Goal: Information Seeking & Learning: Learn about a topic

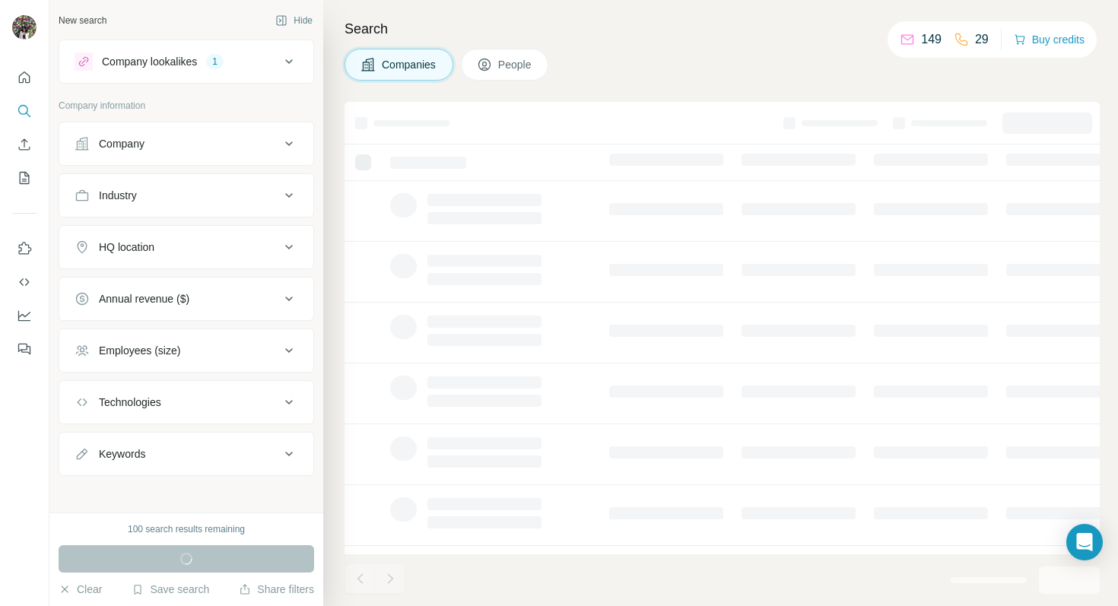
click at [282, 68] on icon at bounding box center [289, 61] width 18 height 18
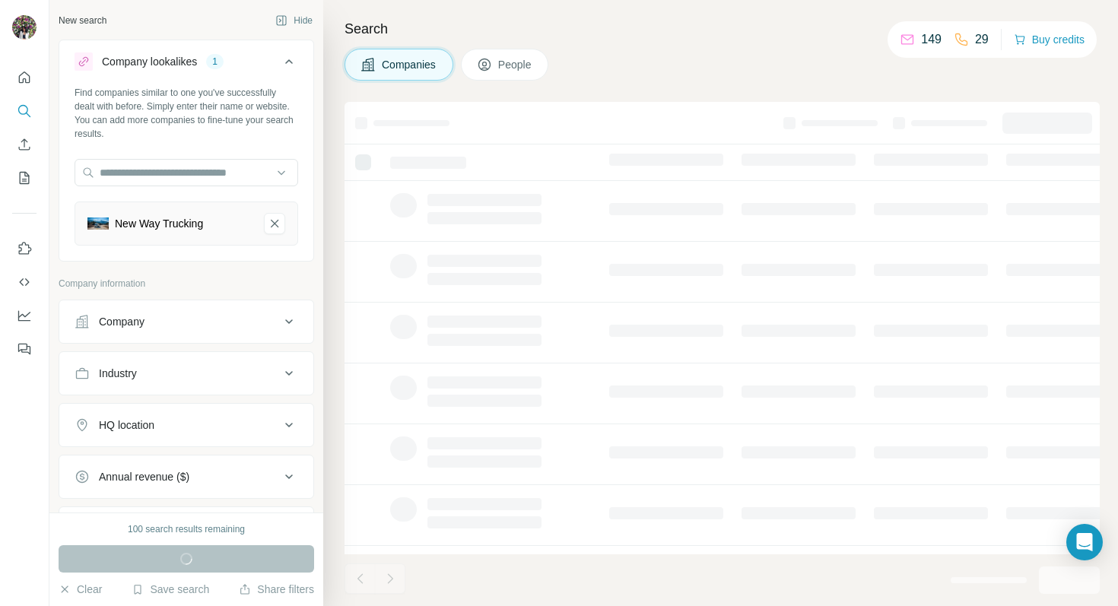
click at [283, 69] on icon at bounding box center [289, 61] width 18 height 18
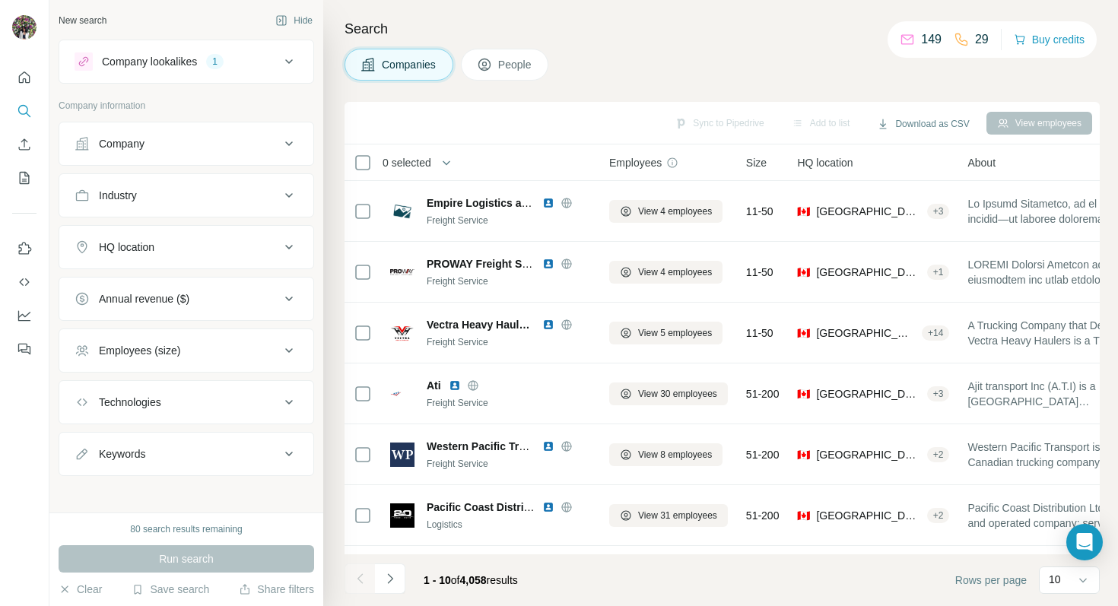
click at [227, 248] on div "HQ location" at bounding box center [177, 247] width 205 height 15
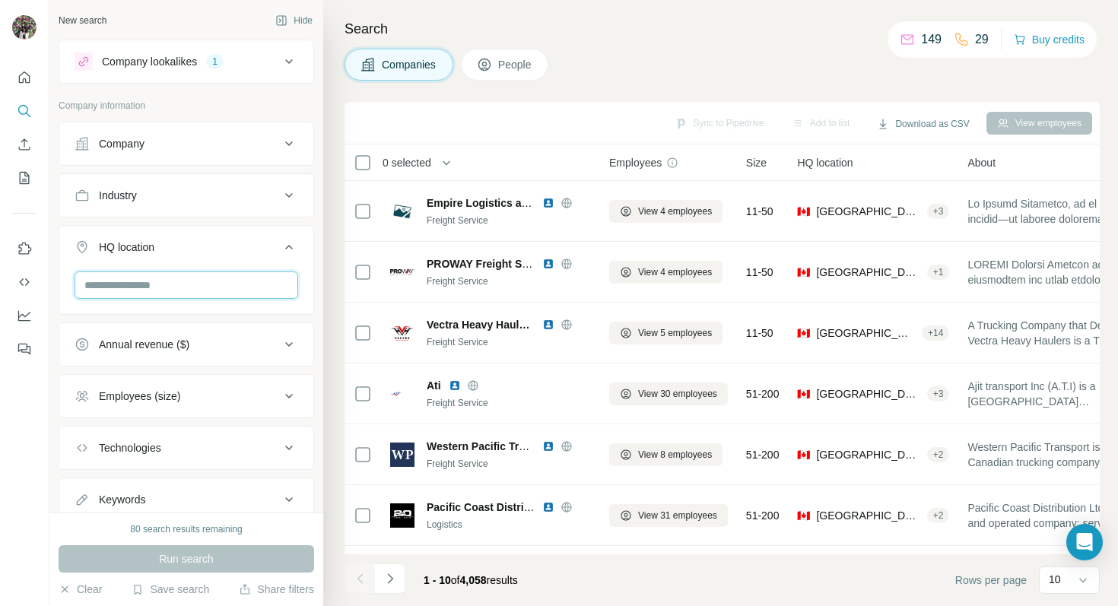
click at [227, 284] on input "text" at bounding box center [187, 284] width 224 height 27
type input "*******"
click at [185, 297] on input "*******" at bounding box center [187, 284] width 224 height 27
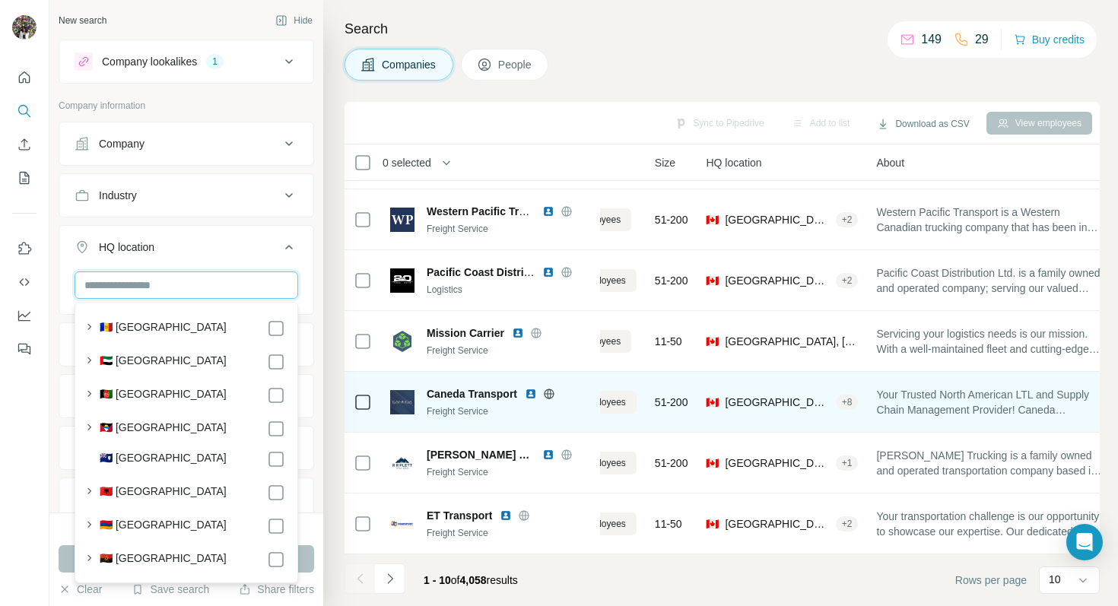
scroll to position [235, 0]
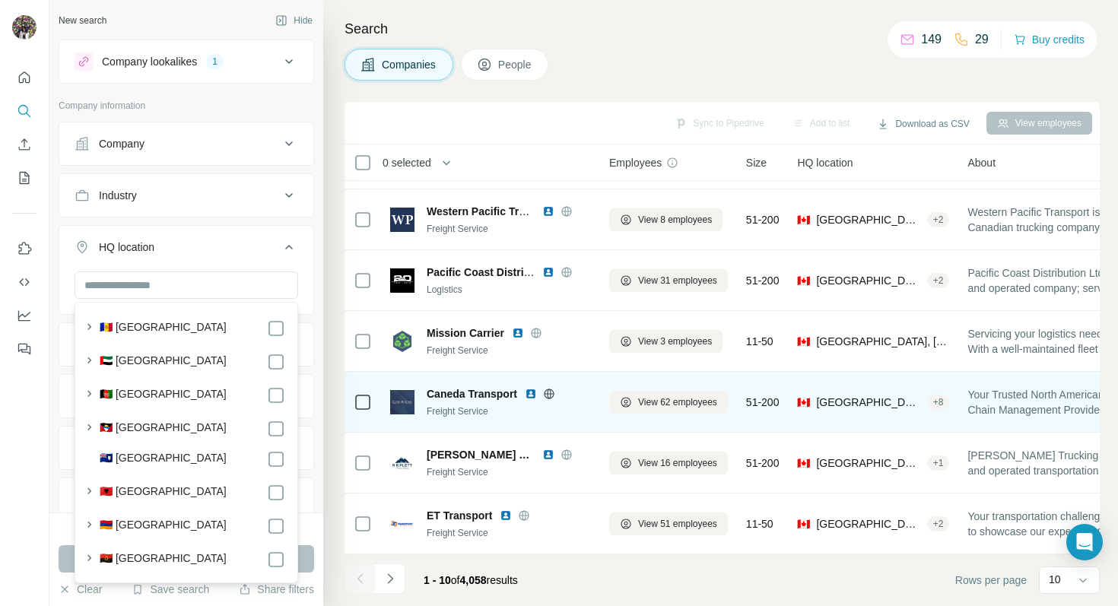
click at [446, 393] on span "Caneda Transport" at bounding box center [472, 393] width 90 height 15
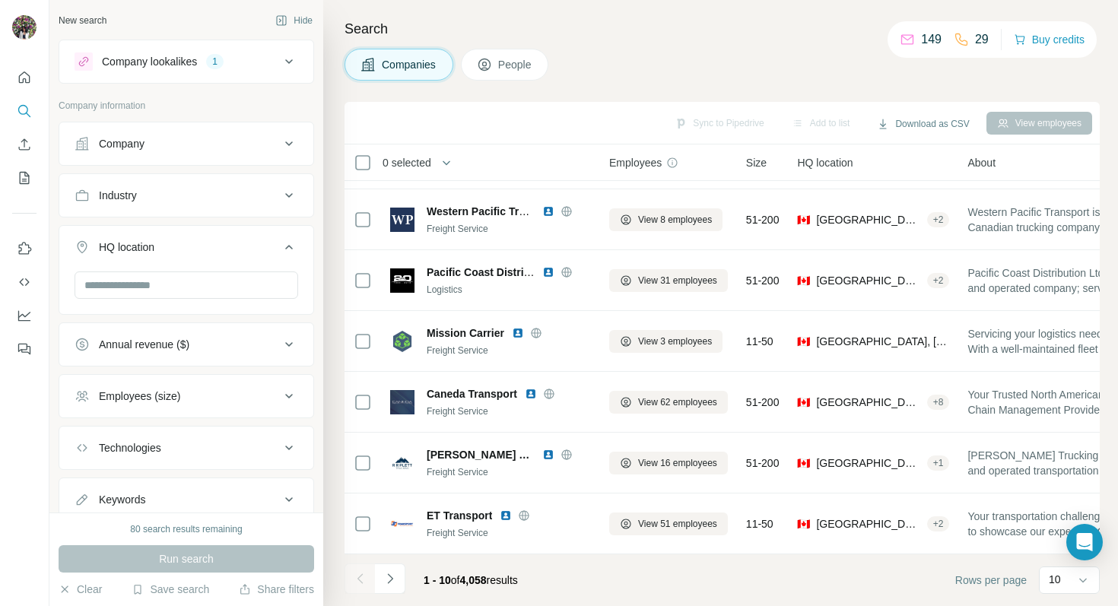
click at [249, 61] on div "Company lookalikes 1" at bounding box center [177, 61] width 205 height 18
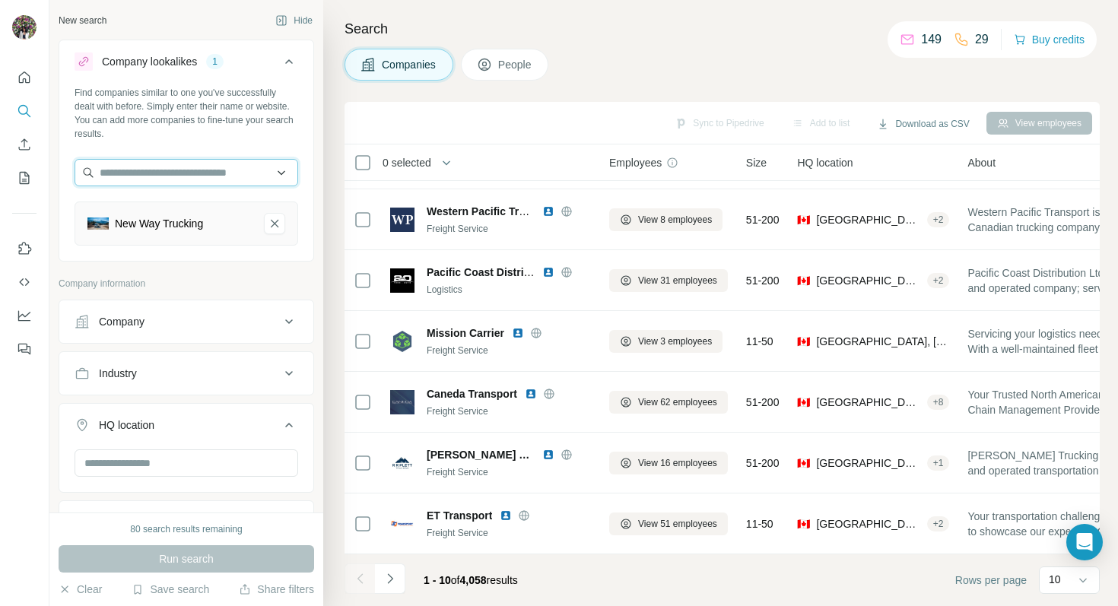
click at [265, 173] on input "text" at bounding box center [187, 172] width 224 height 27
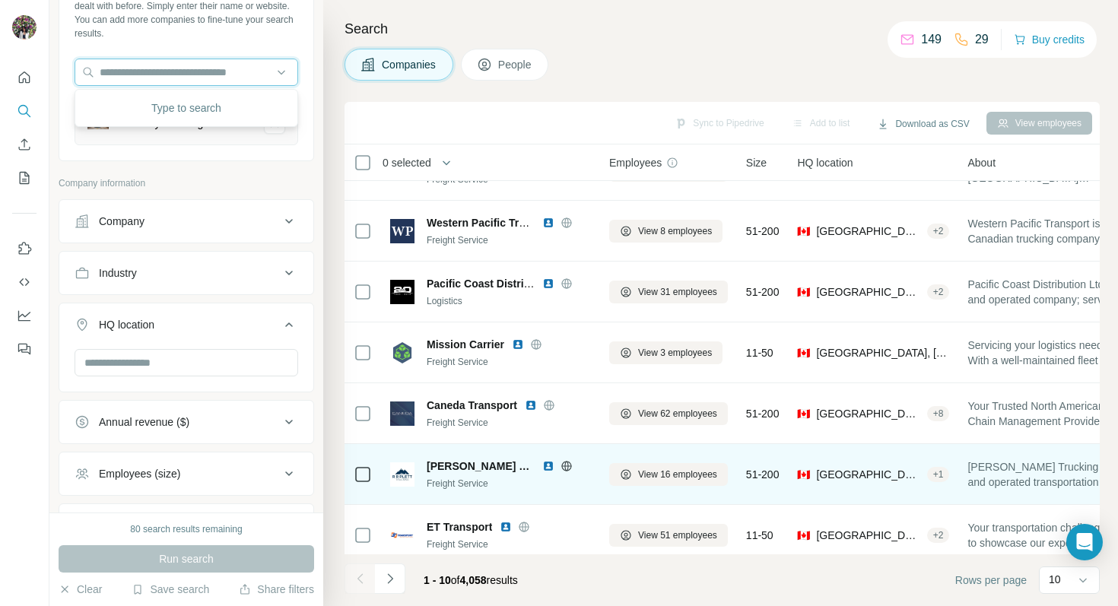
scroll to position [221, 0]
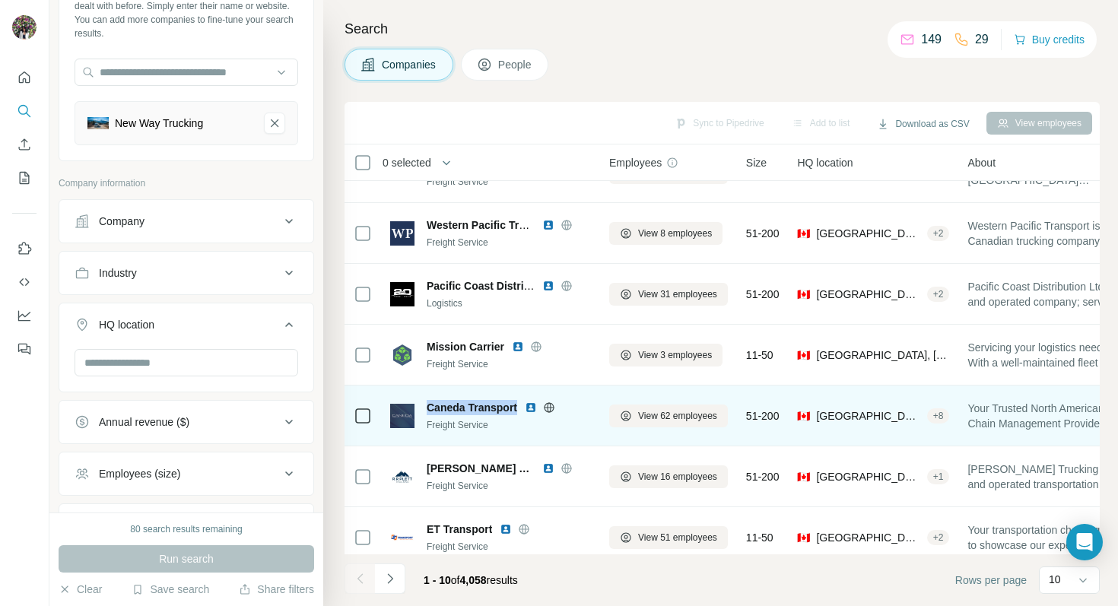
drag, startPoint x: 426, startPoint y: 409, endPoint x: 518, endPoint y: 408, distance: 92.0
click at [519, 409] on div "Caneda Transport" at bounding box center [509, 407] width 164 height 15
copy span "Caneda Transport"
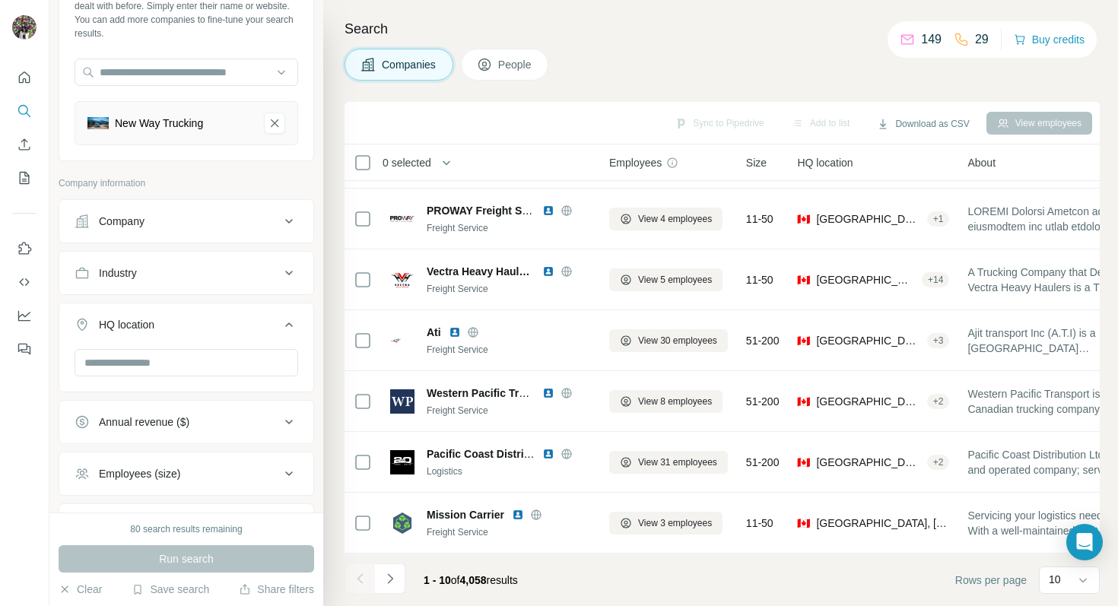
scroll to position [0, 0]
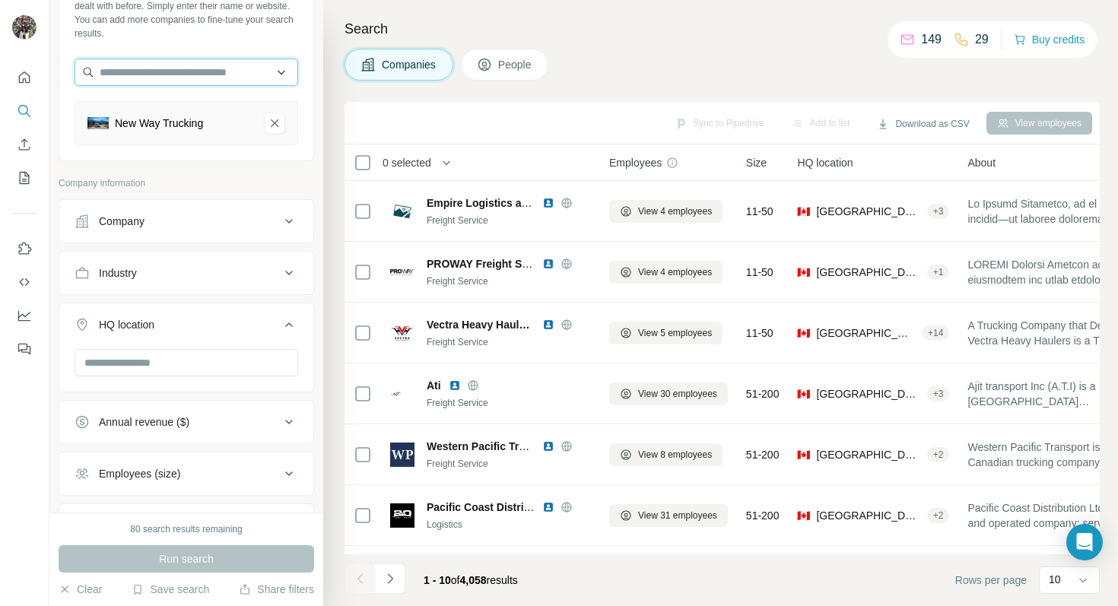
click at [212, 71] on input "text" at bounding box center [187, 72] width 224 height 27
paste input "**********"
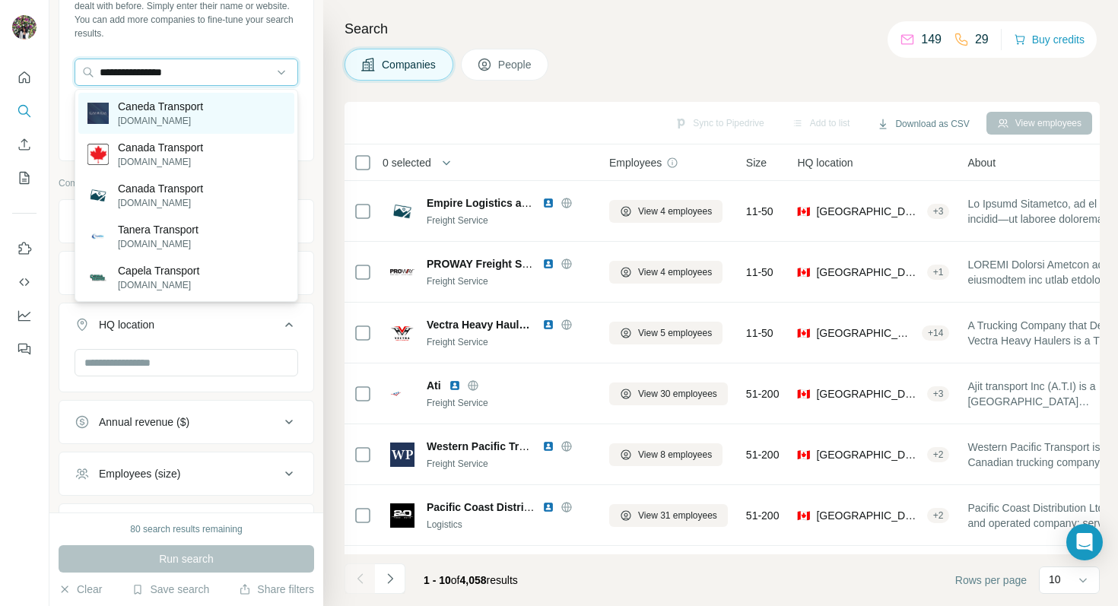
type input "**********"
click at [242, 113] on div "Caneda Transport [DOMAIN_NAME]" at bounding box center [186, 113] width 216 height 41
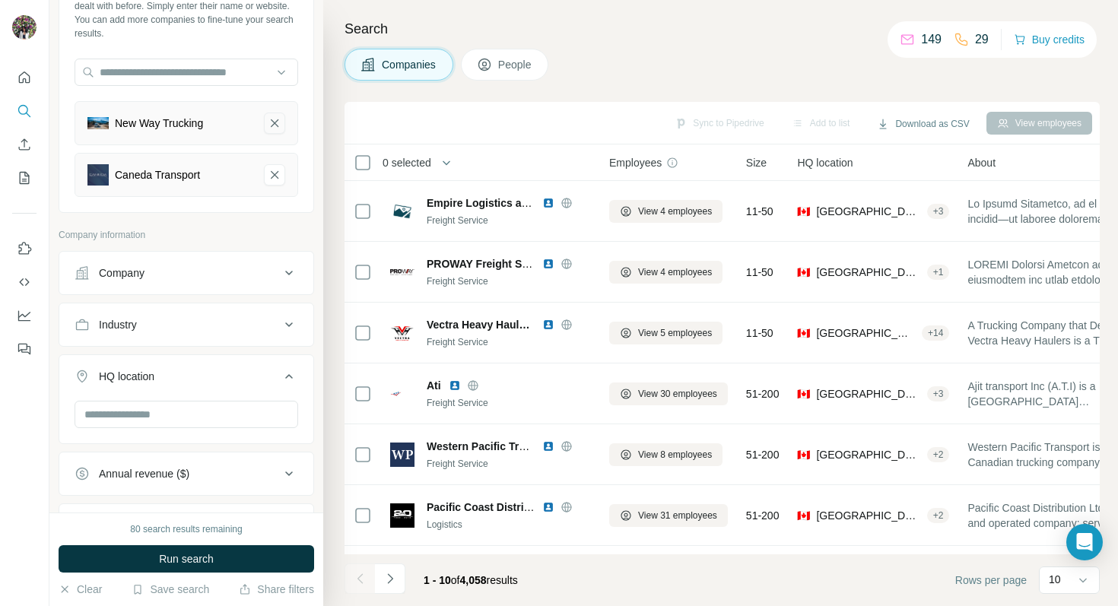
click at [271, 132] on button "New Way Trucking-remove-button" at bounding box center [274, 123] width 21 height 21
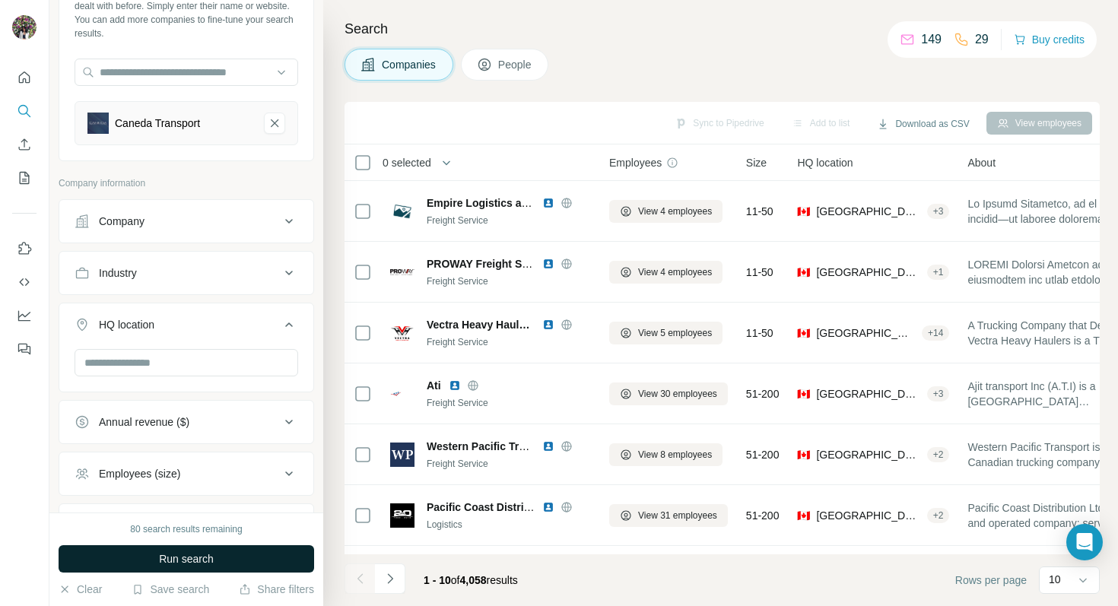
click at [190, 554] on span "Run search" at bounding box center [186, 558] width 55 height 15
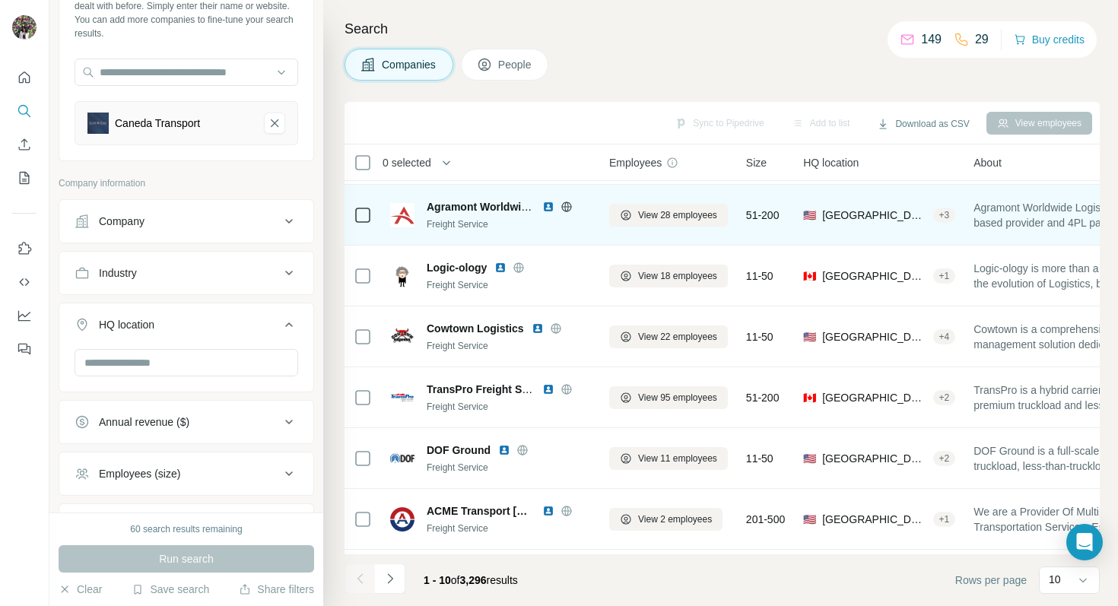
scroll to position [81, 0]
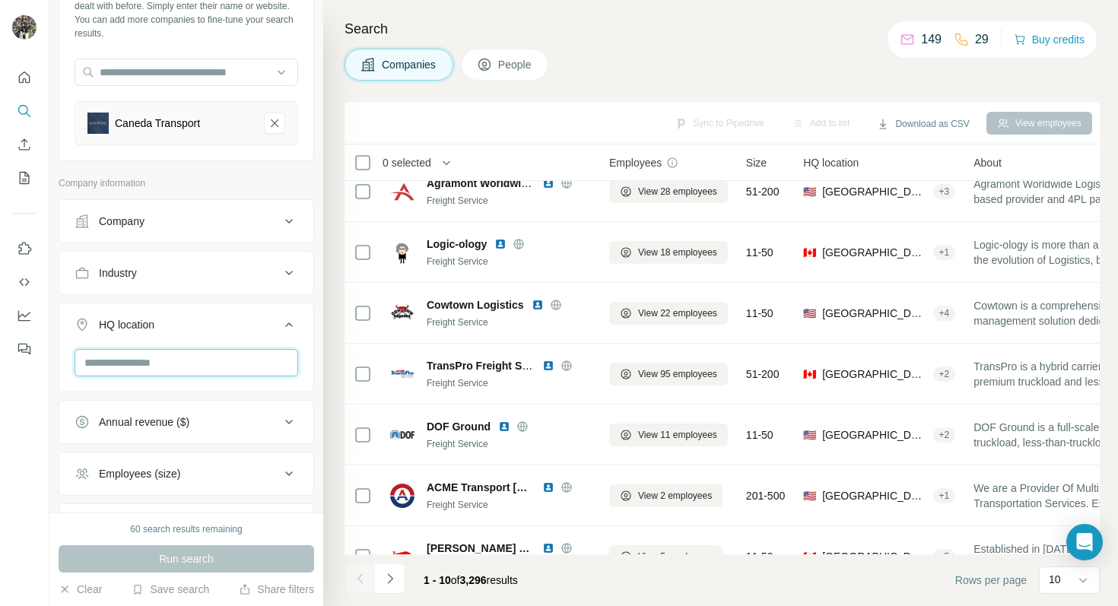
click at [249, 359] on input "text" at bounding box center [187, 362] width 224 height 27
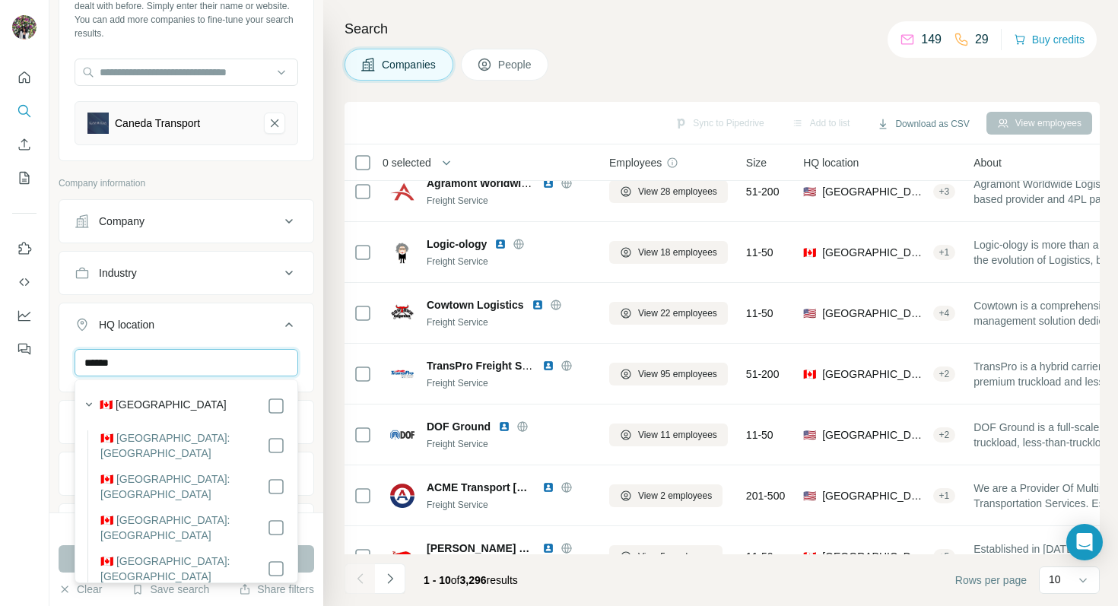
type input "******"
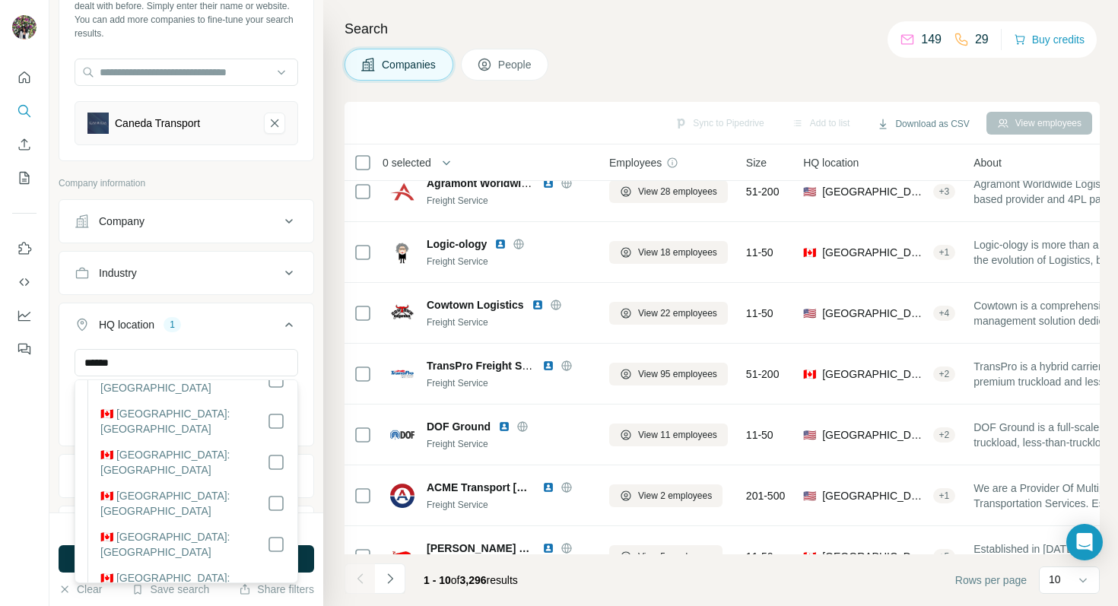
scroll to position [236, 0]
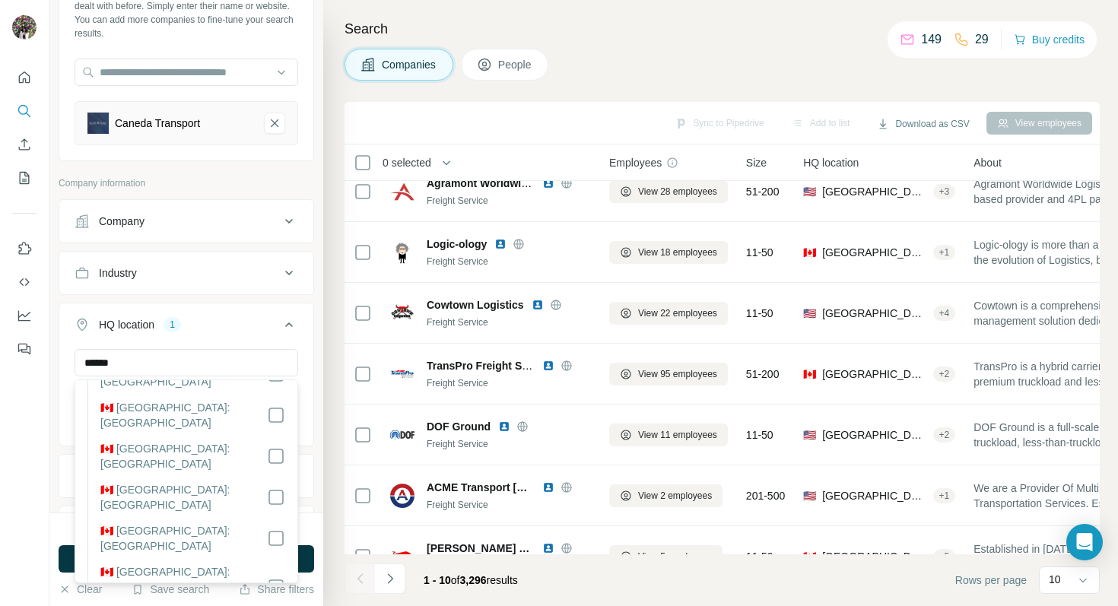
click at [294, 322] on icon at bounding box center [289, 325] width 18 height 18
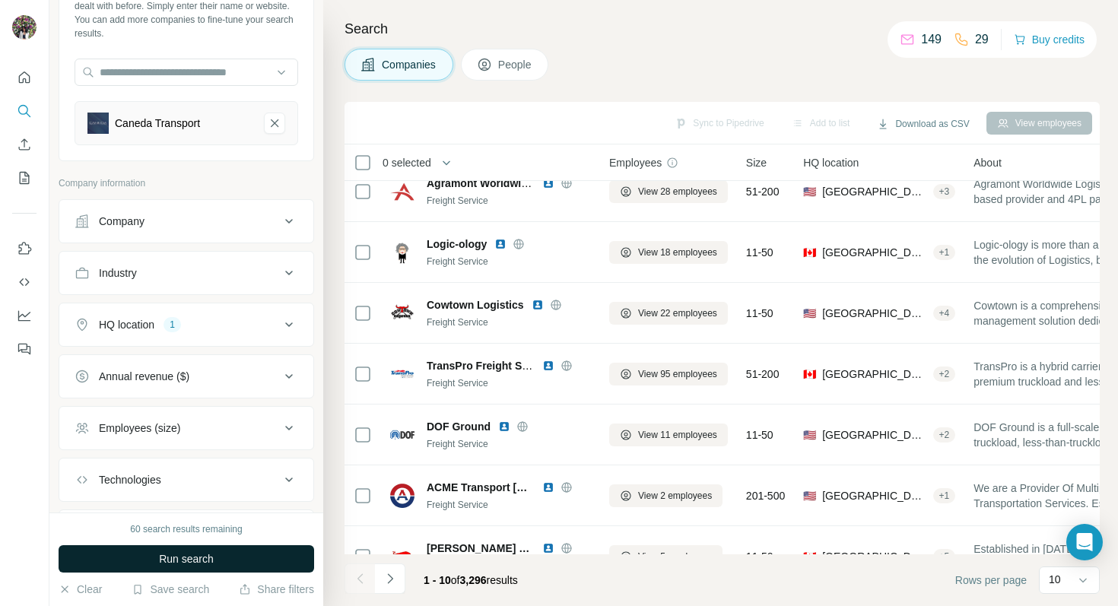
click at [264, 551] on button "Run search" at bounding box center [186, 558] width 255 height 27
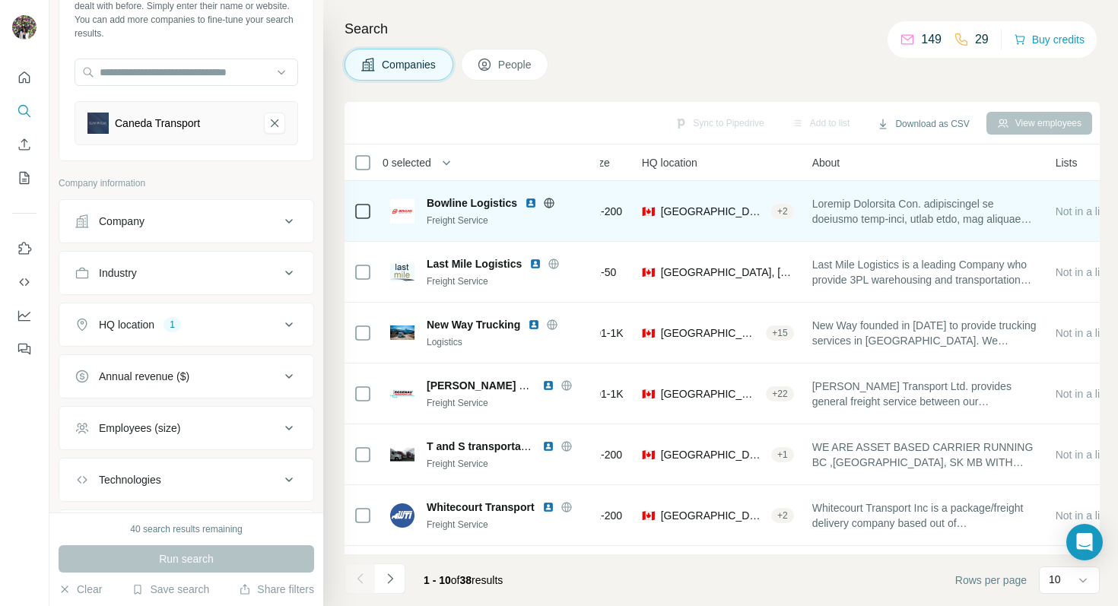
scroll to position [0, 0]
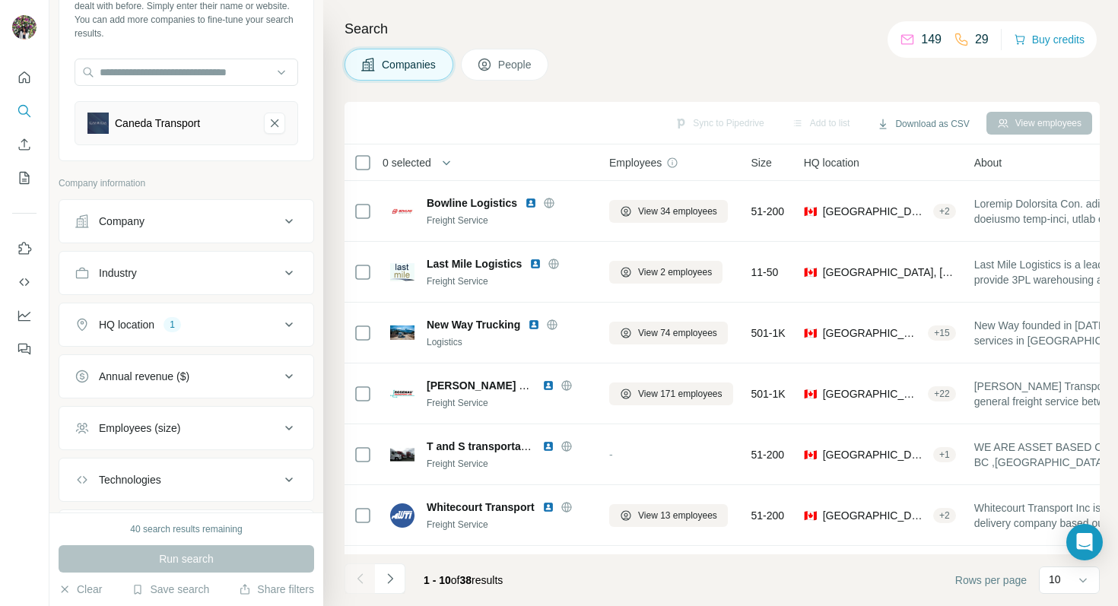
click at [272, 427] on div "Employees (size)" at bounding box center [177, 428] width 205 height 15
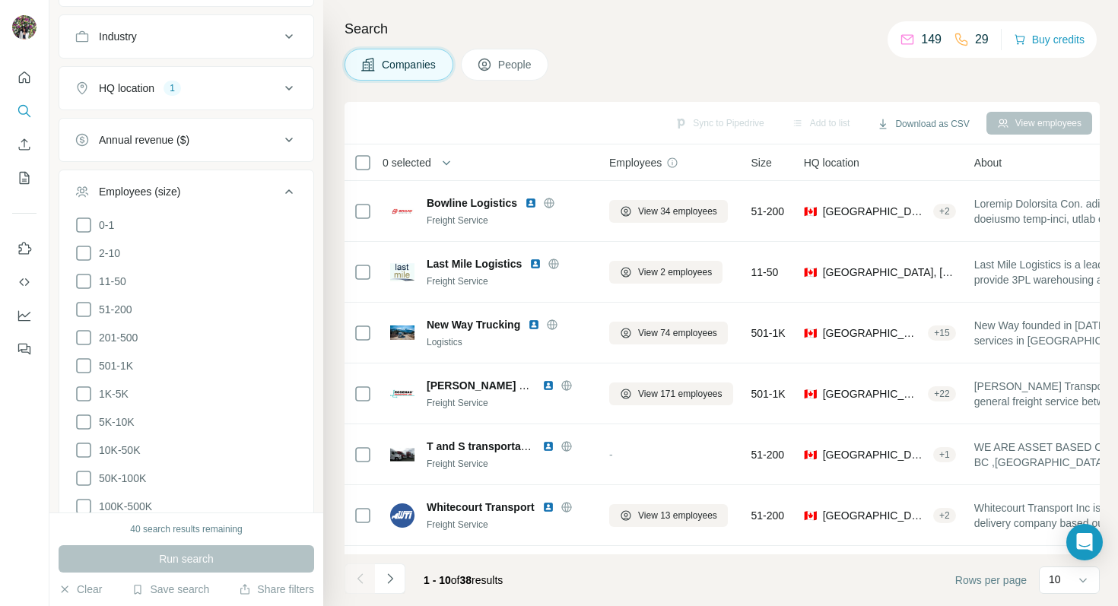
click at [261, 186] on div "Employees (size)" at bounding box center [177, 191] width 205 height 15
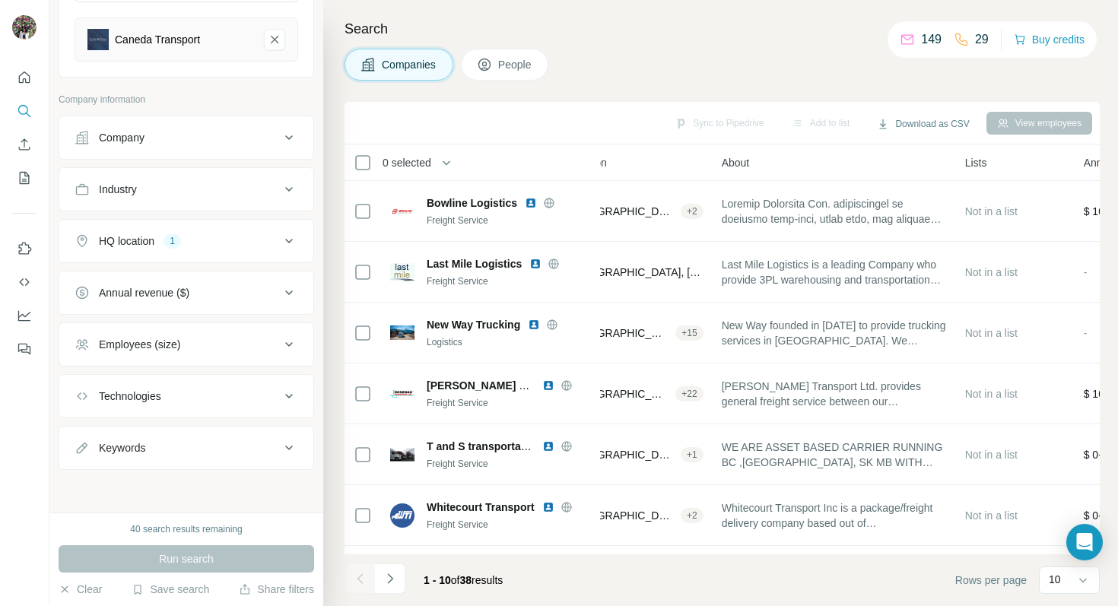
scroll to position [0, 0]
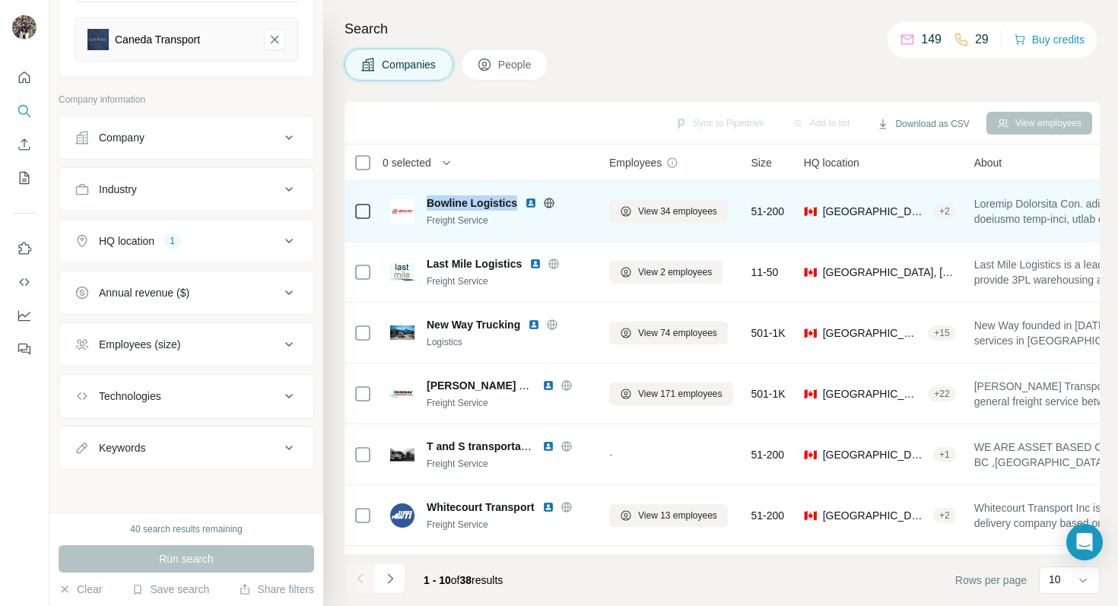
drag, startPoint x: 425, startPoint y: 205, endPoint x: 515, endPoint y: 204, distance: 89.7
click at [516, 204] on div "Bowline Logistics Freight Service" at bounding box center [490, 211] width 201 height 32
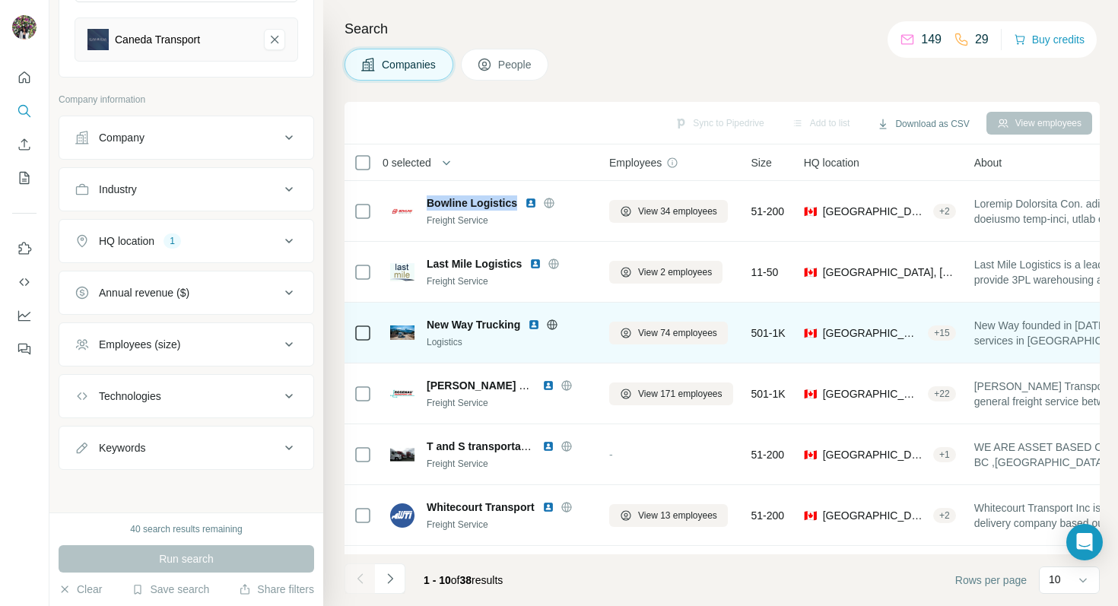
copy span "Bowline Logistics"
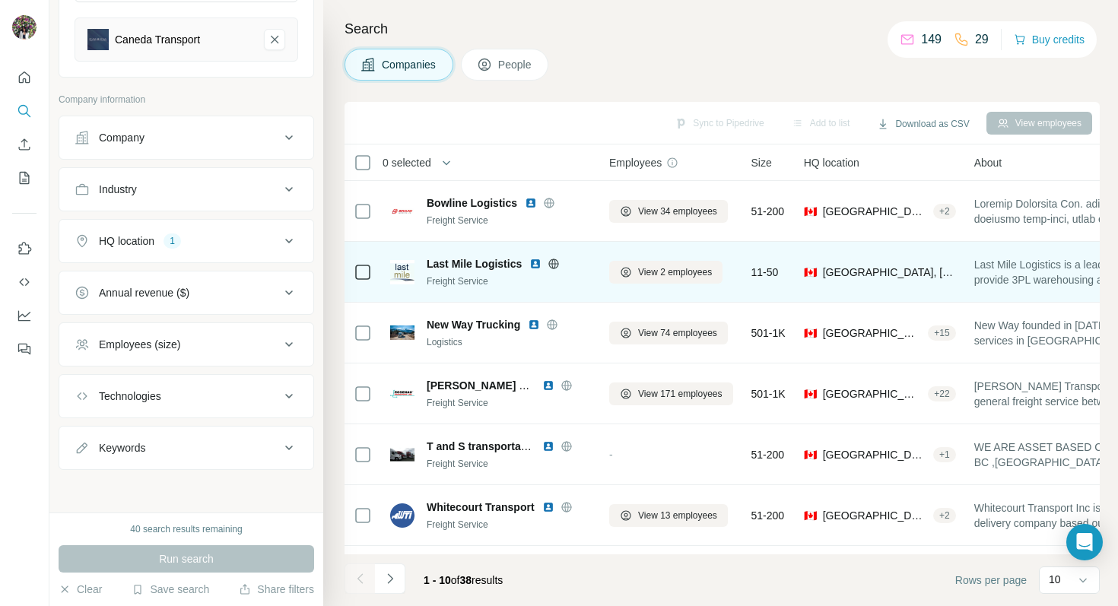
click at [475, 265] on span "Last Mile Logistics" at bounding box center [474, 263] width 95 height 15
copy span "Last Mile Logistics"
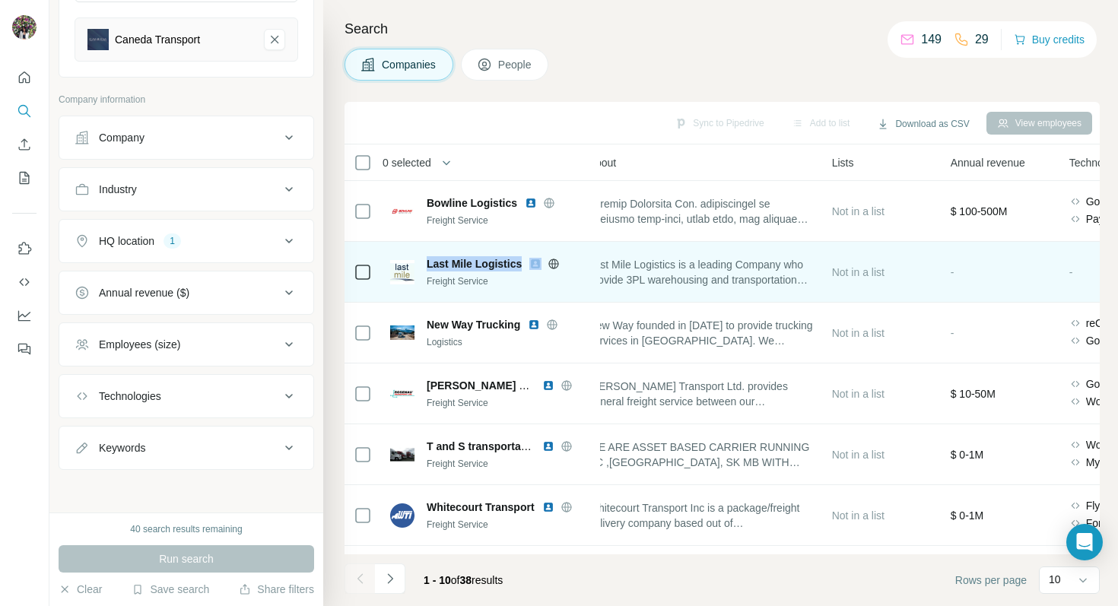
scroll to position [0, 389]
copy span "Last Mile Logistics"
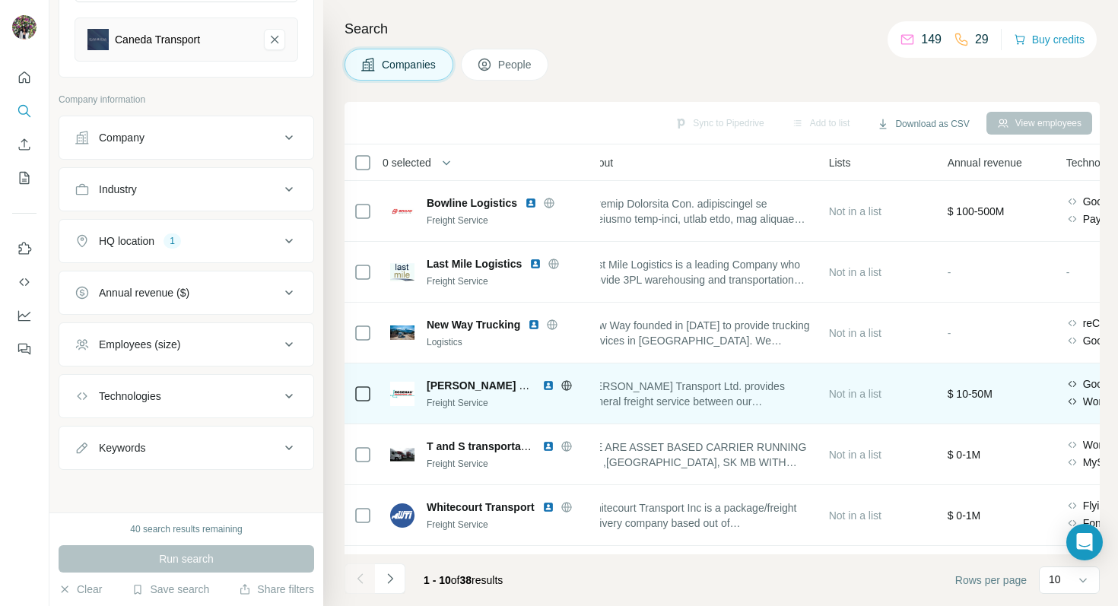
click at [446, 380] on span "[PERSON_NAME] Transport a GLS company" at bounding box center [539, 385] width 225 height 12
click at [501, 388] on span "[PERSON_NAME] Transport a GLS company" at bounding box center [539, 385] width 225 height 12
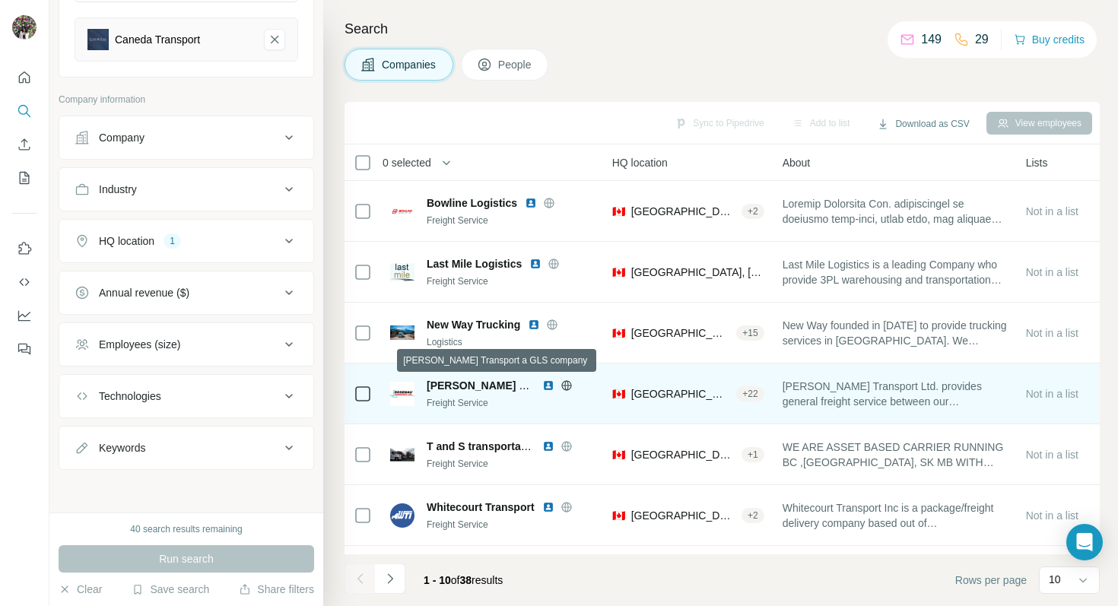
scroll to position [0, 157]
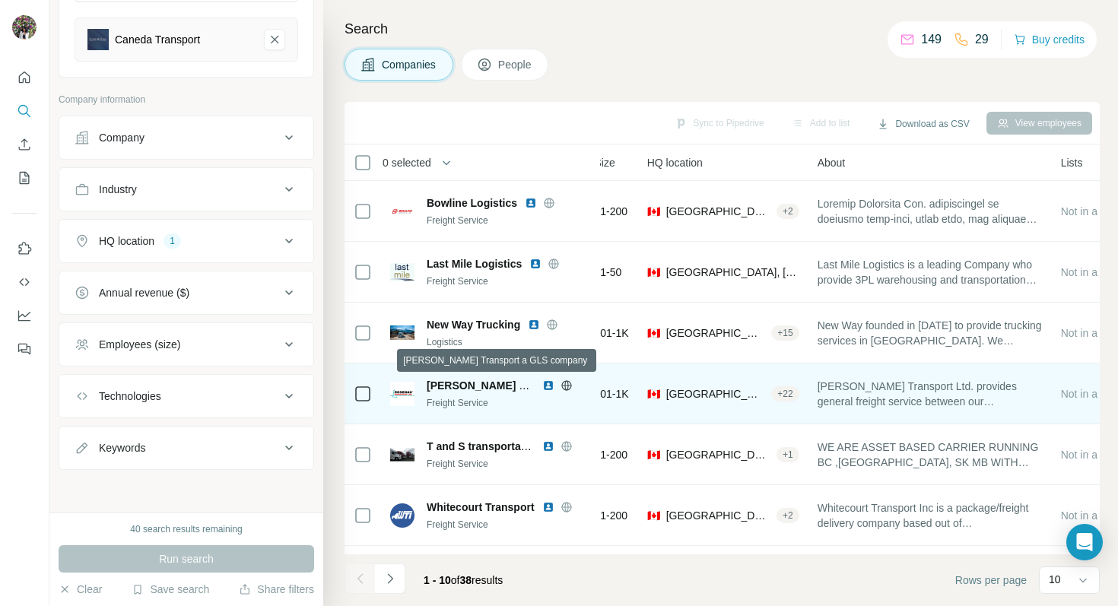
click at [455, 384] on span "[PERSON_NAME] Transport a GLS company" at bounding box center [539, 385] width 225 height 12
click at [551, 386] on img at bounding box center [548, 385] width 12 height 12
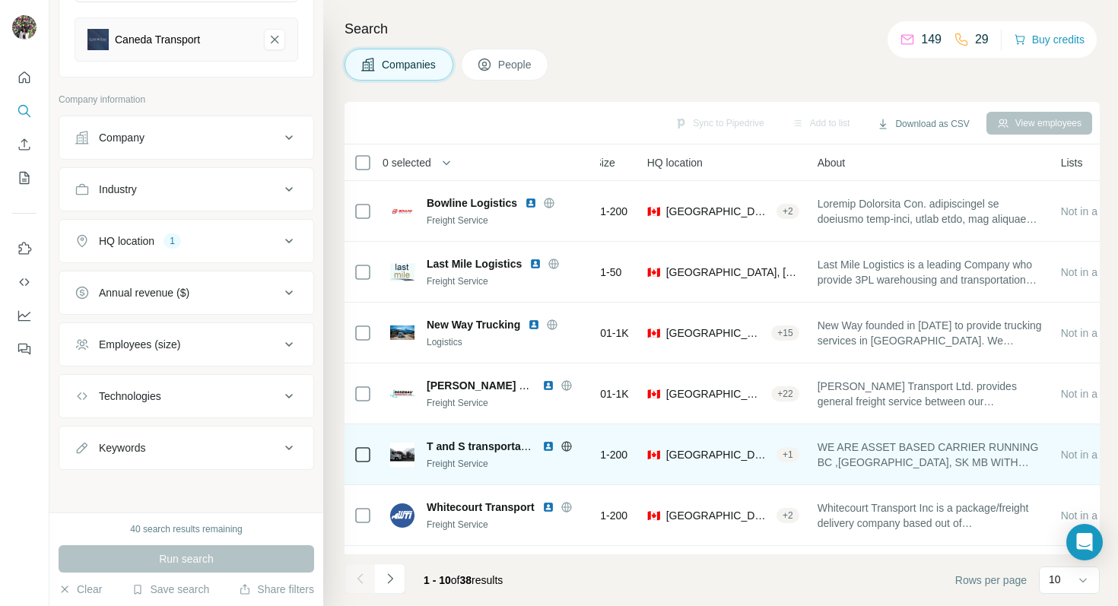
scroll to position [81, 157]
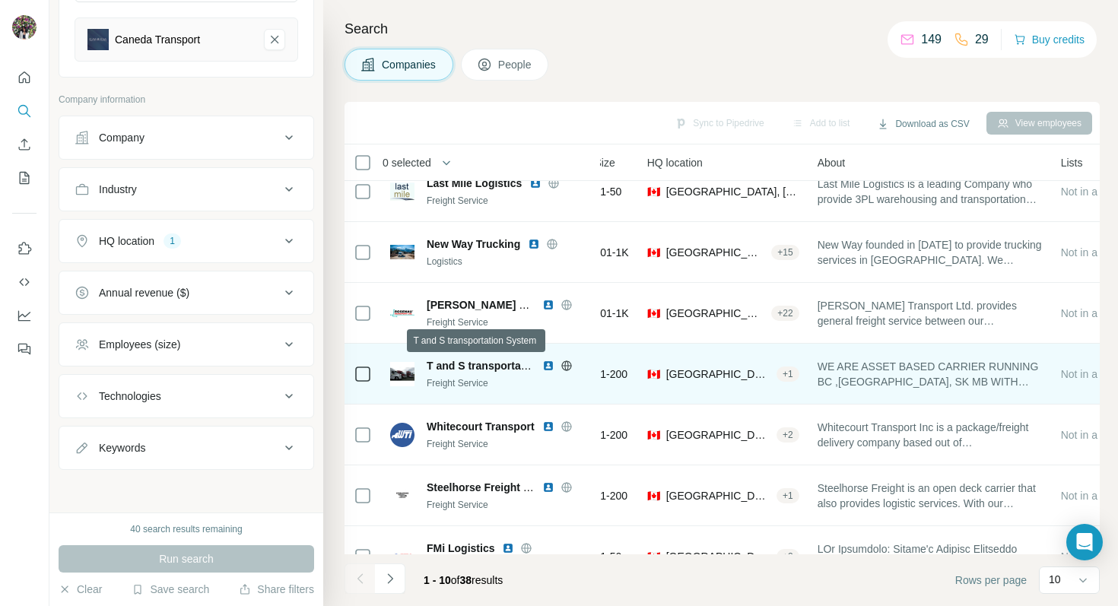
click at [545, 364] on img at bounding box center [548, 366] width 12 height 12
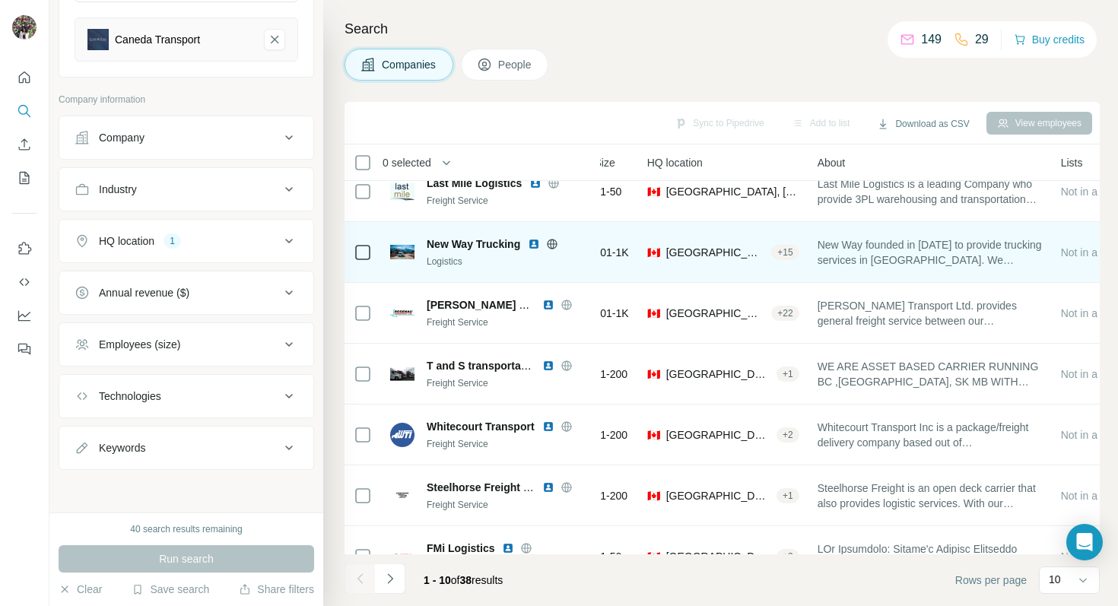
scroll to position [195, 157]
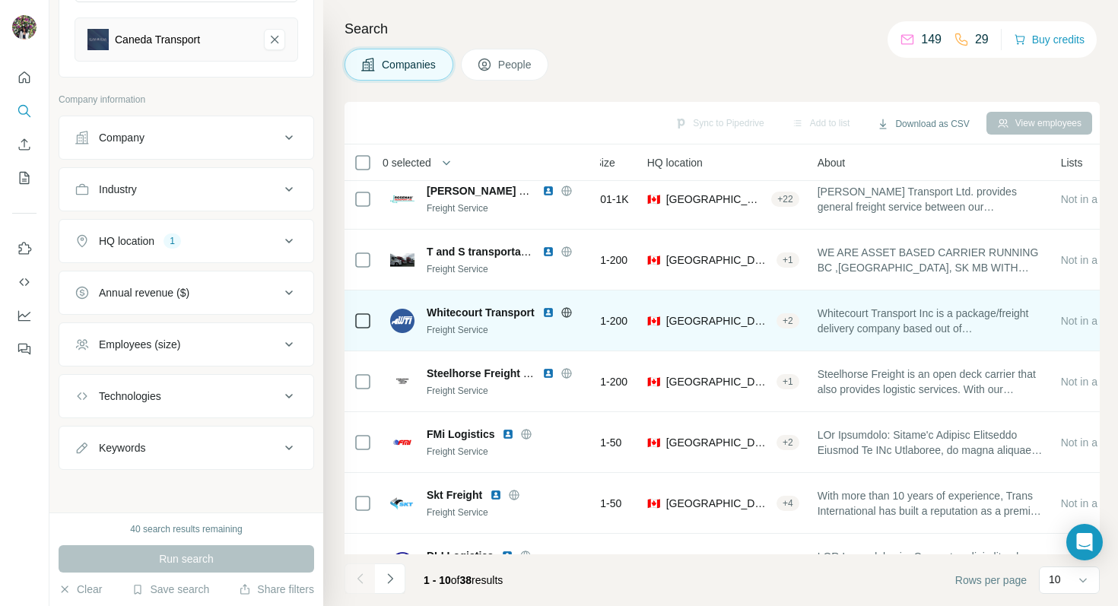
click at [549, 316] on img at bounding box center [548, 312] width 12 height 12
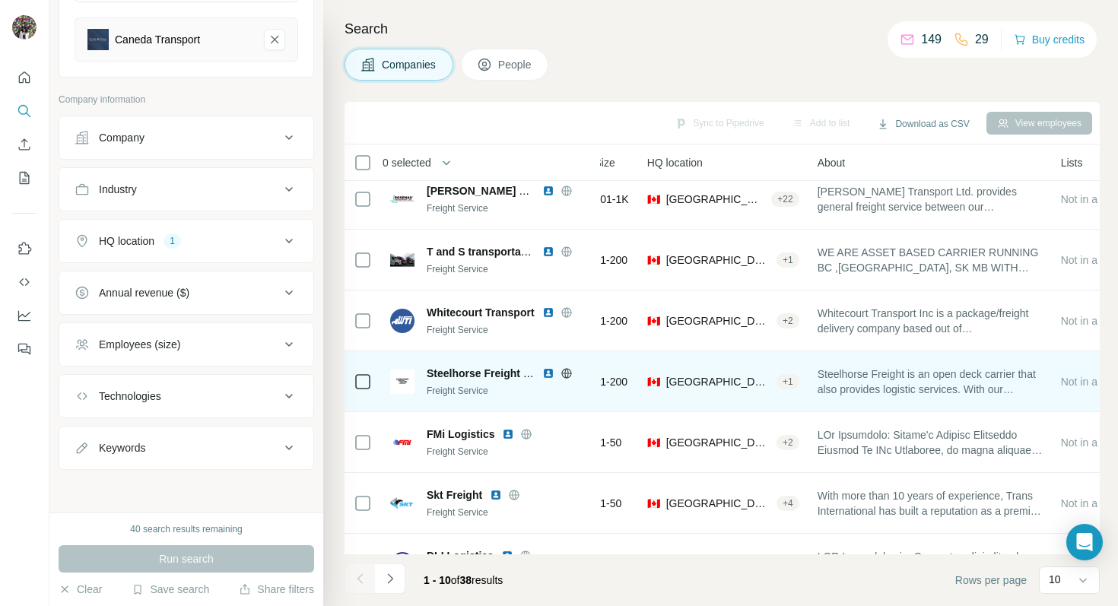
click at [547, 374] on img at bounding box center [548, 373] width 12 height 12
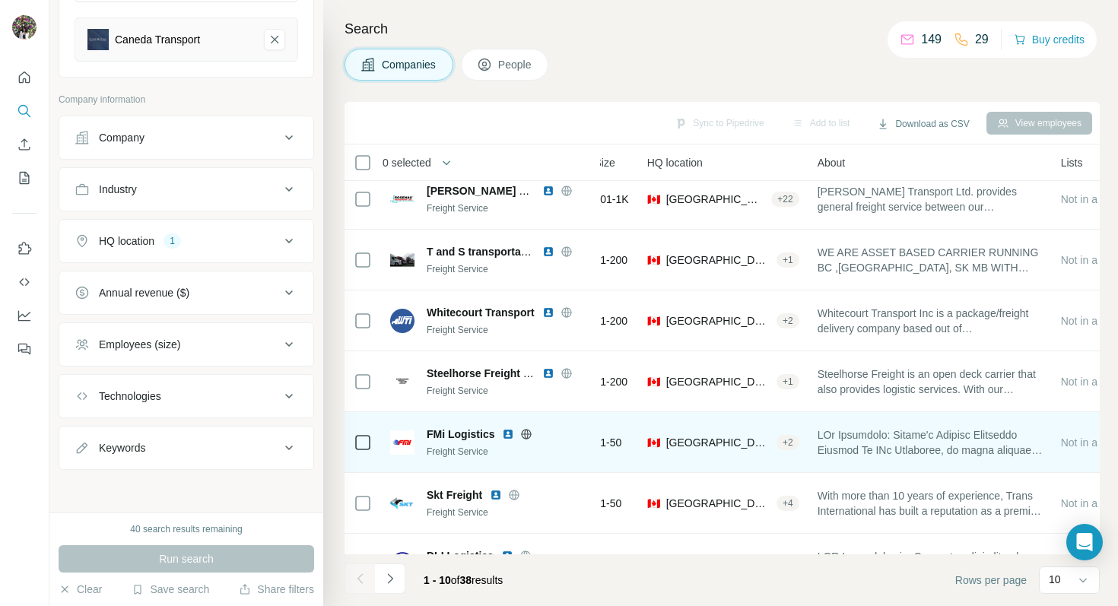
click at [508, 433] on img at bounding box center [508, 434] width 12 height 12
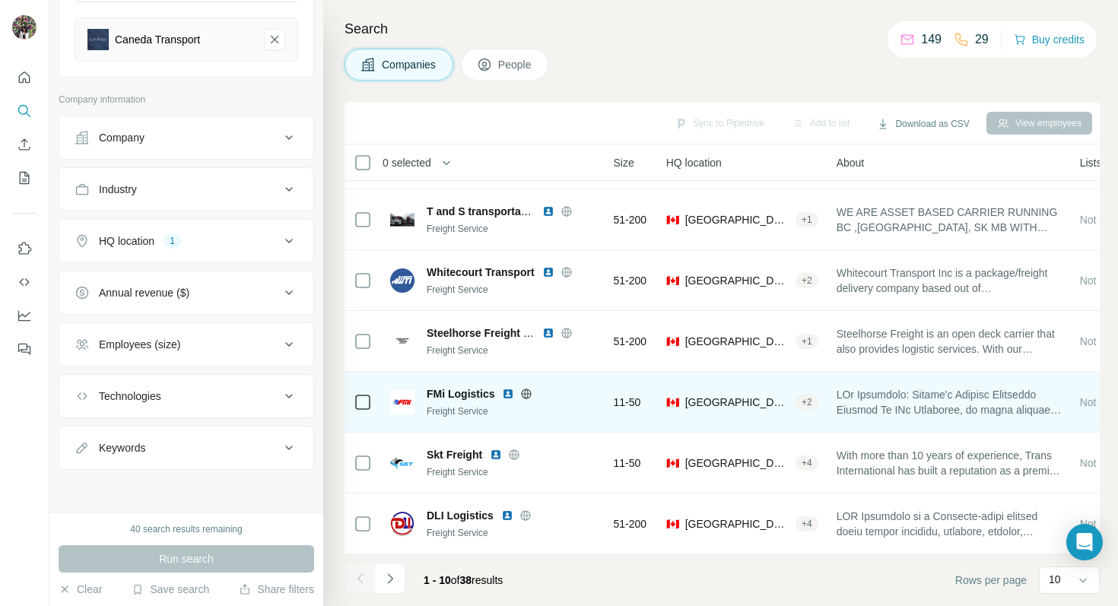
scroll to position [235, 56]
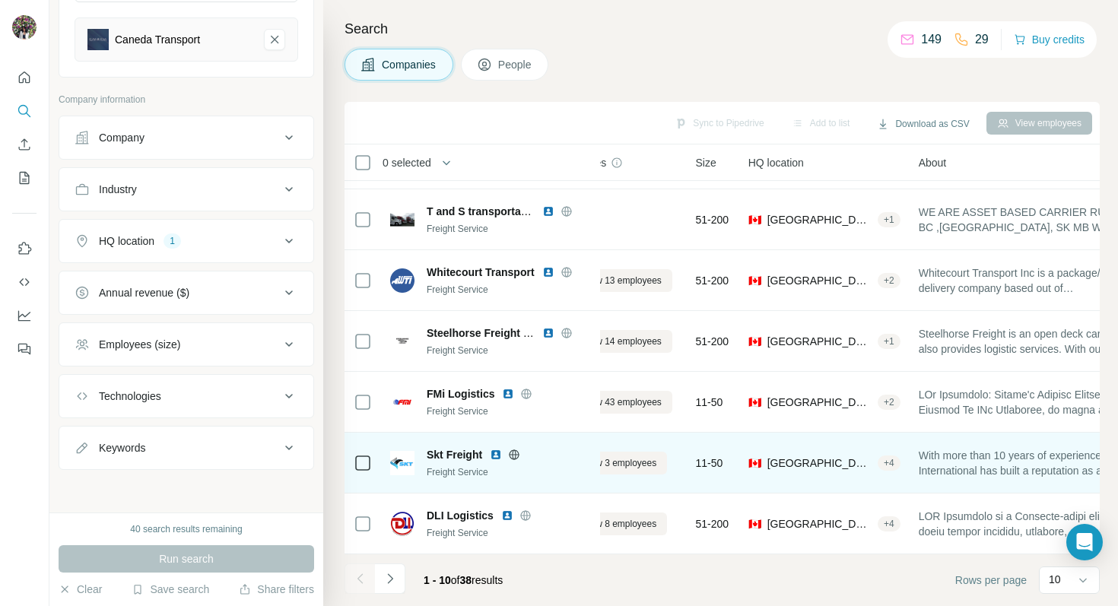
click at [495, 455] on img at bounding box center [496, 455] width 12 height 12
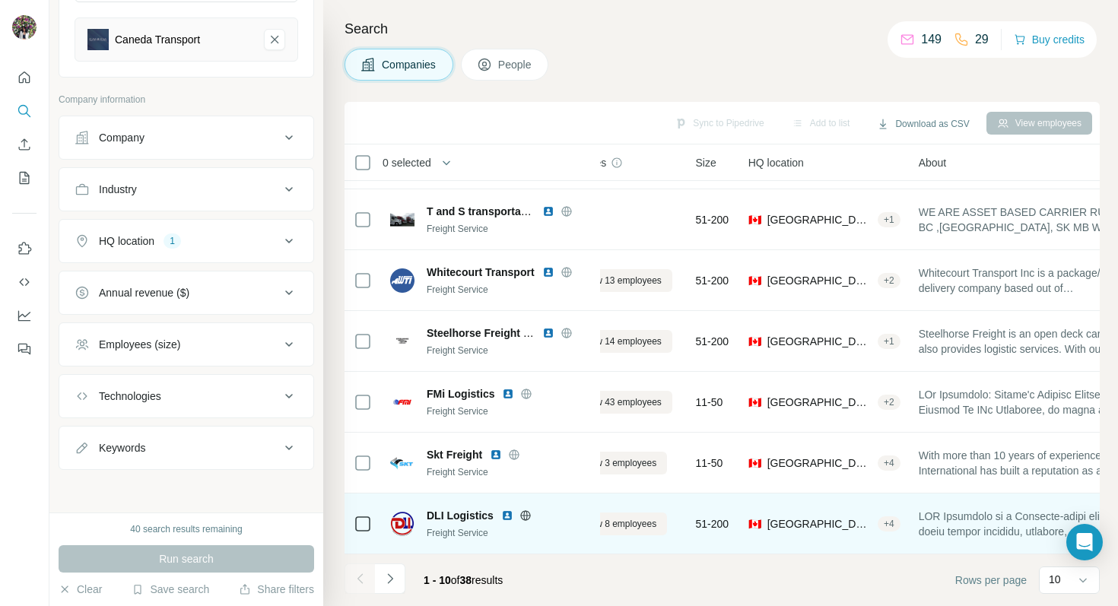
click at [509, 515] on img at bounding box center [507, 515] width 12 height 12
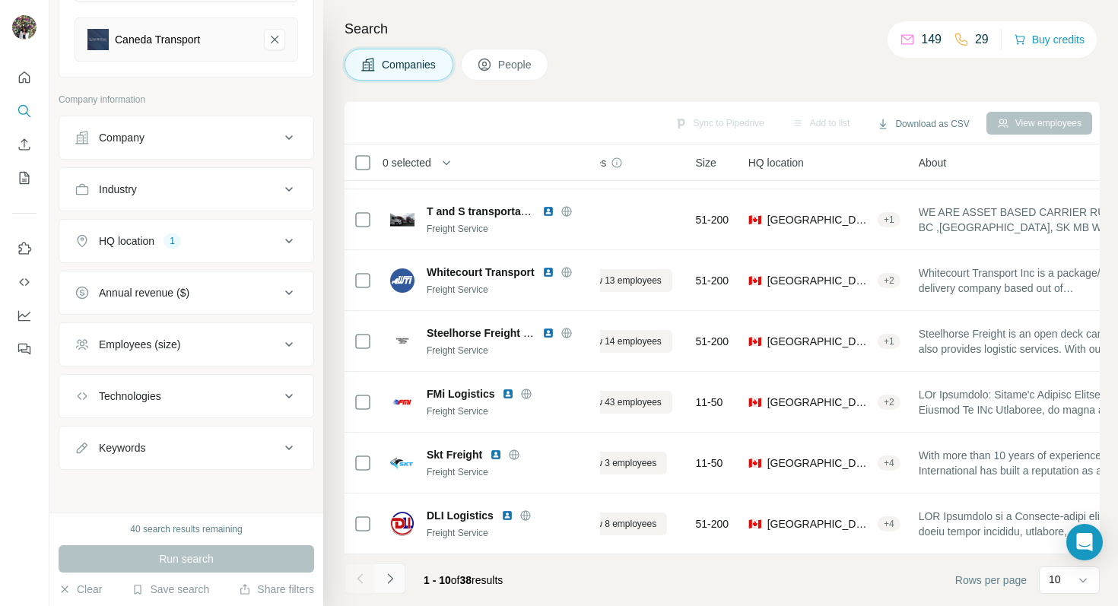
click at [390, 579] on icon "Navigate to next page" at bounding box center [389, 578] width 15 height 15
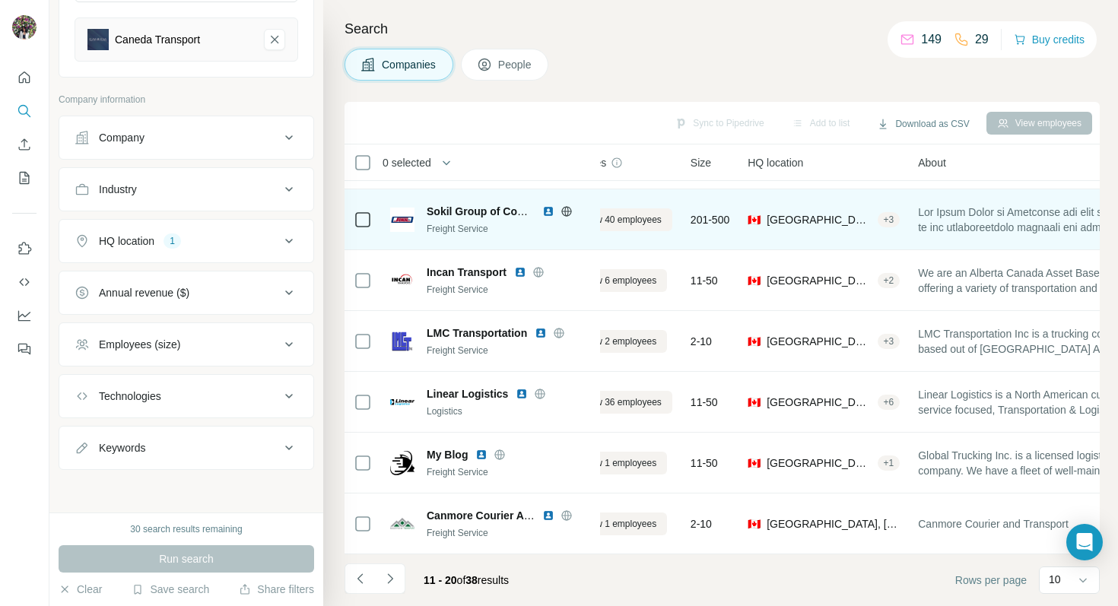
click at [544, 211] on img at bounding box center [548, 211] width 12 height 12
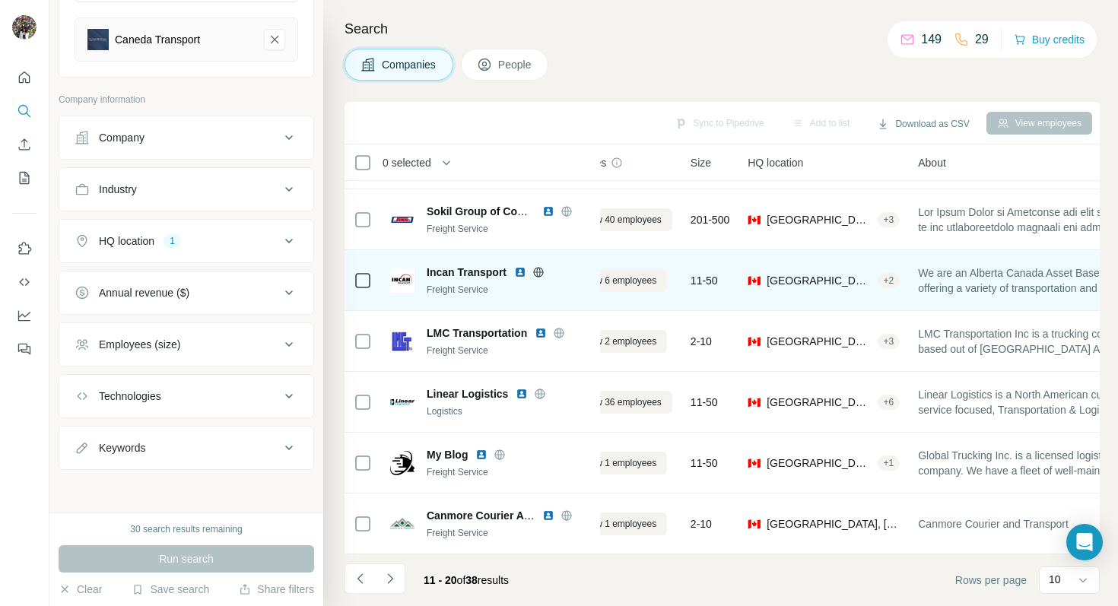
click at [516, 270] on img at bounding box center [520, 272] width 12 height 12
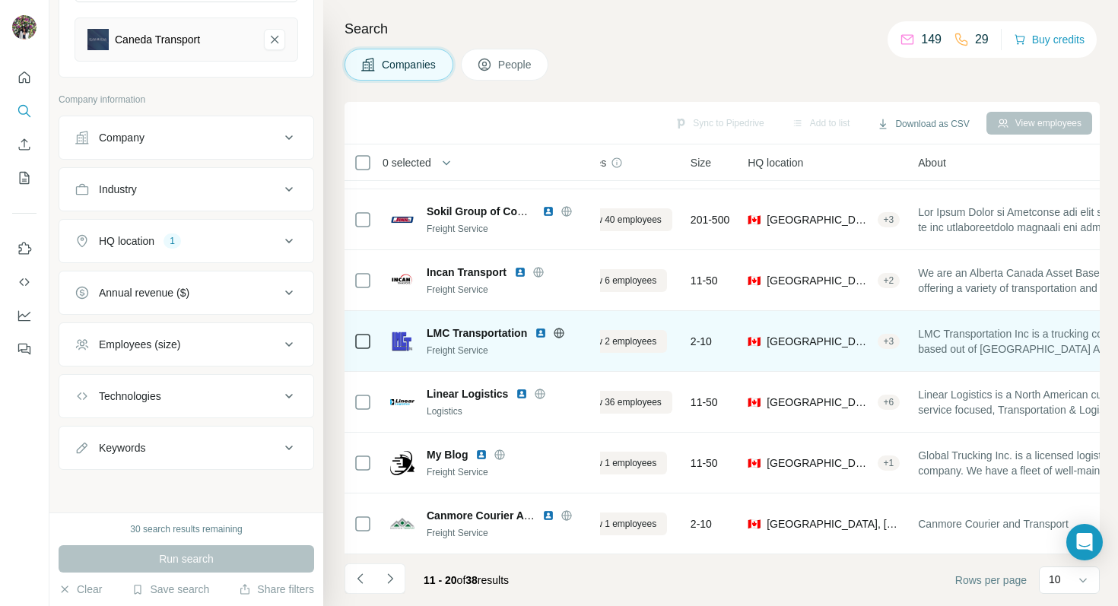
click at [541, 332] on img at bounding box center [541, 333] width 12 height 12
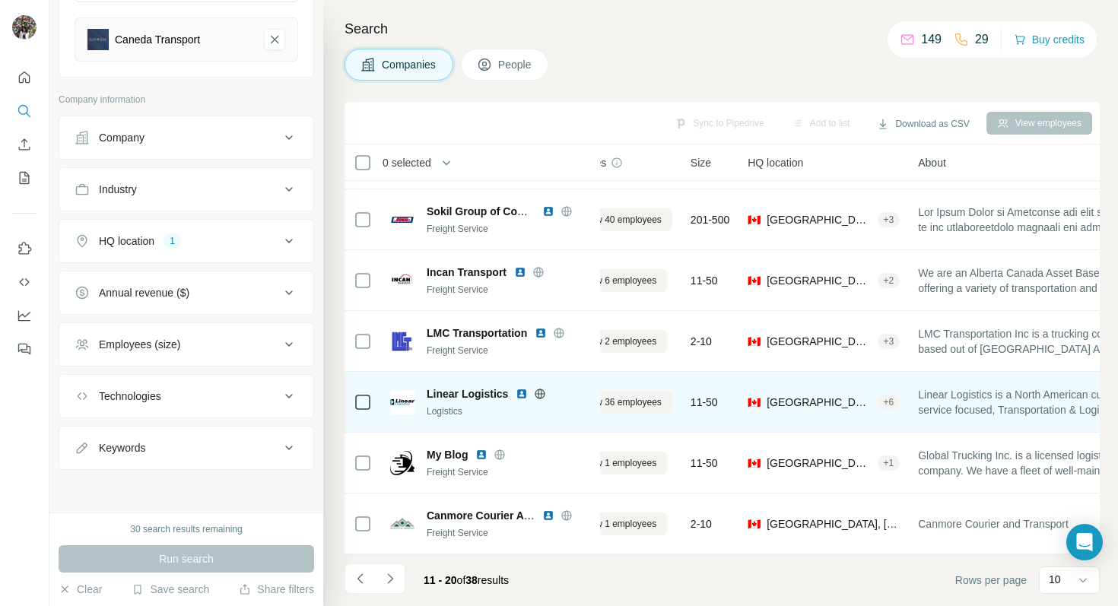
click at [521, 392] on img at bounding box center [522, 394] width 12 height 12
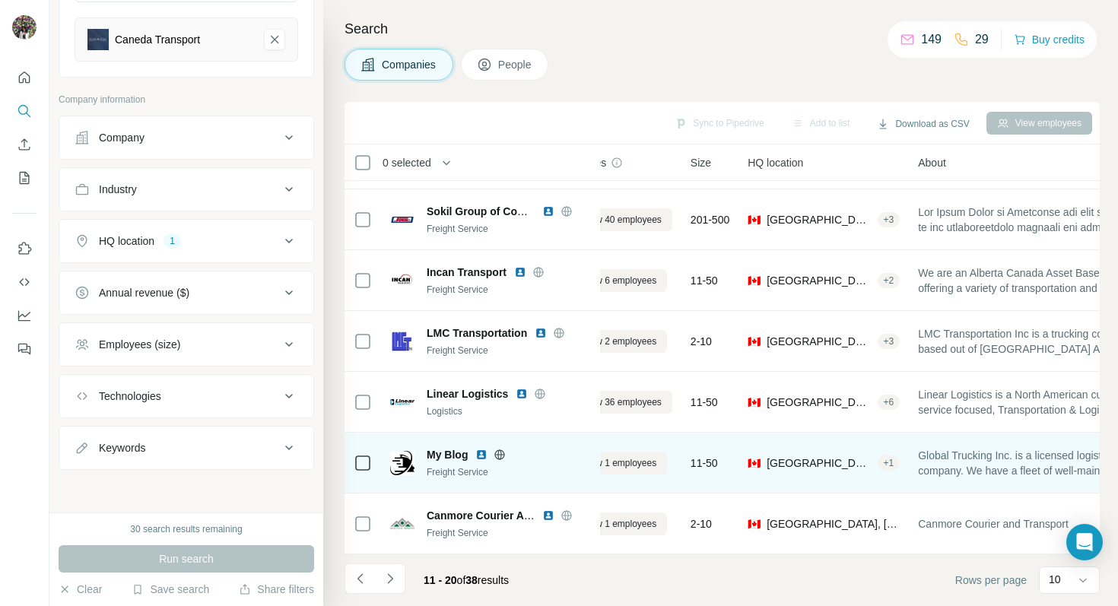
click at [448, 459] on span "My Blog" at bounding box center [447, 454] width 41 height 15
click at [480, 458] on img at bounding box center [481, 455] width 12 height 12
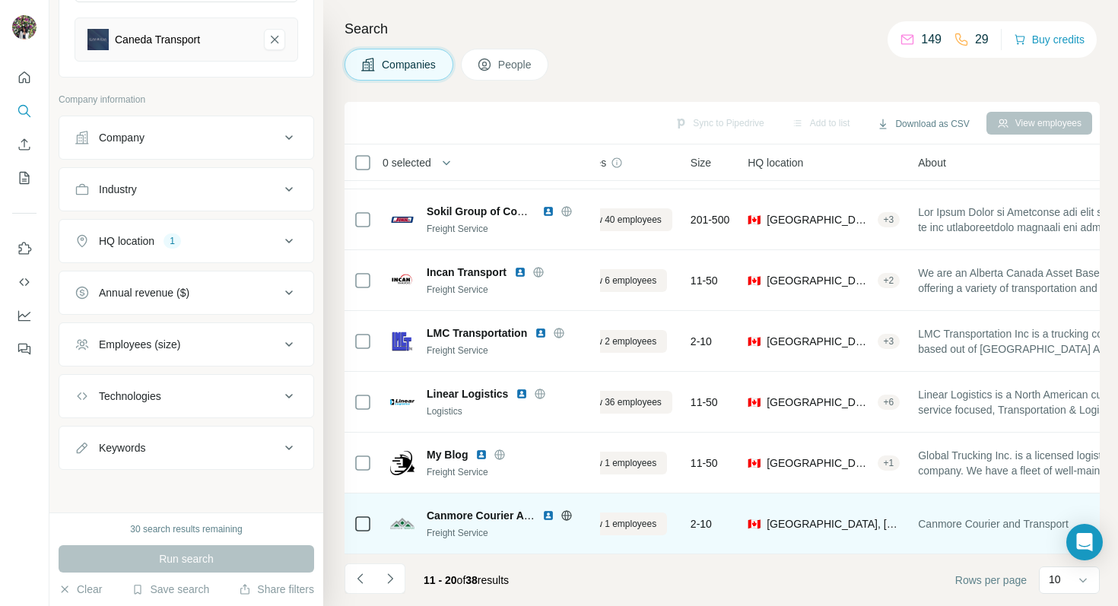
click at [554, 516] on img at bounding box center [548, 515] width 12 height 12
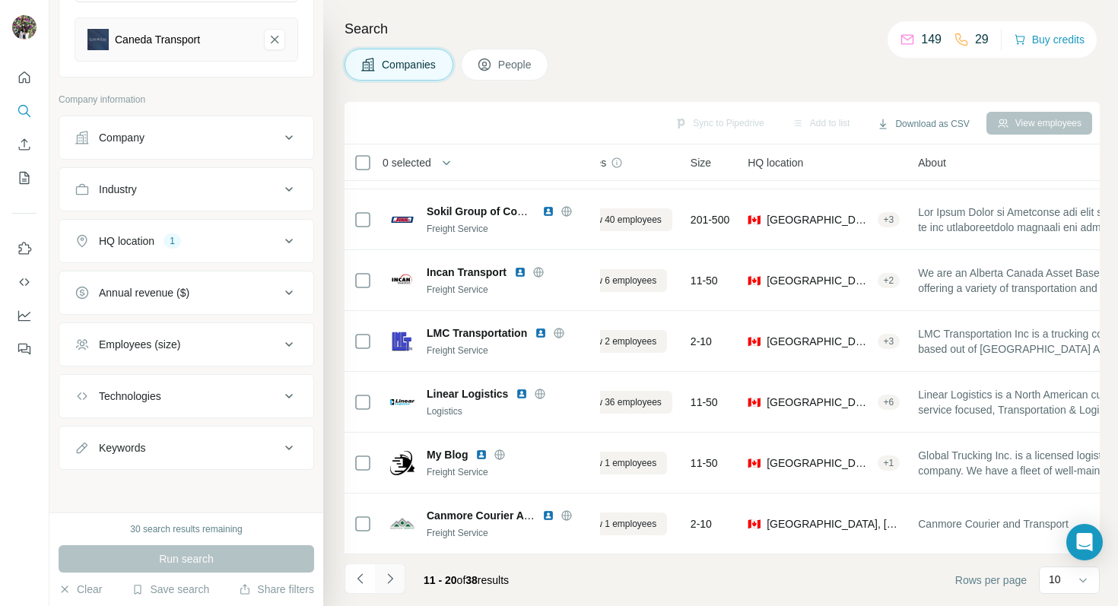
click at [394, 581] on icon "Navigate to next page" at bounding box center [389, 578] width 15 height 15
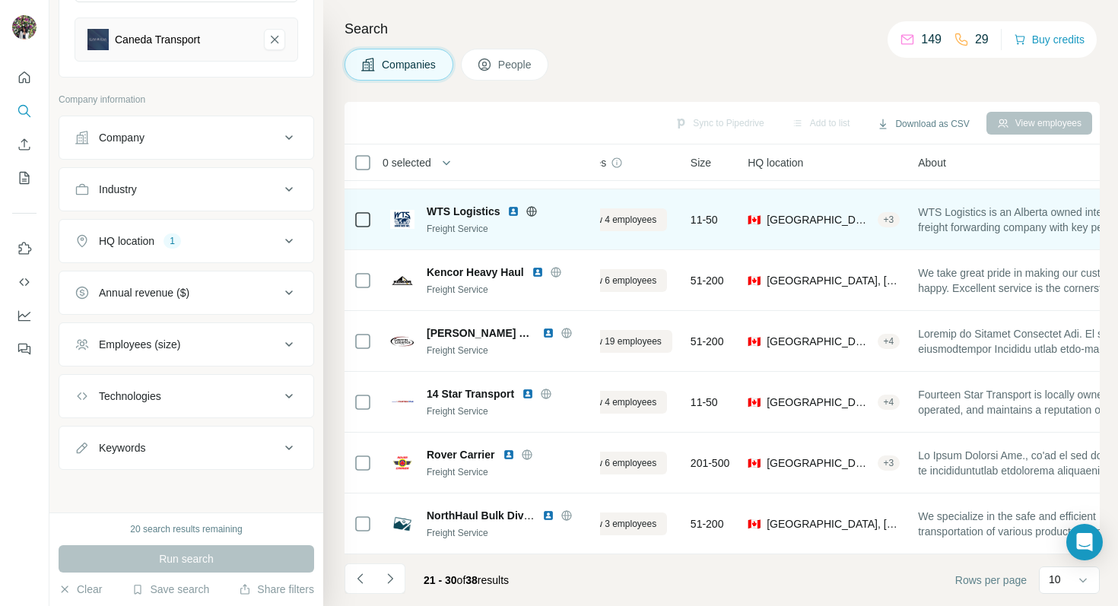
click at [512, 209] on img at bounding box center [513, 211] width 12 height 12
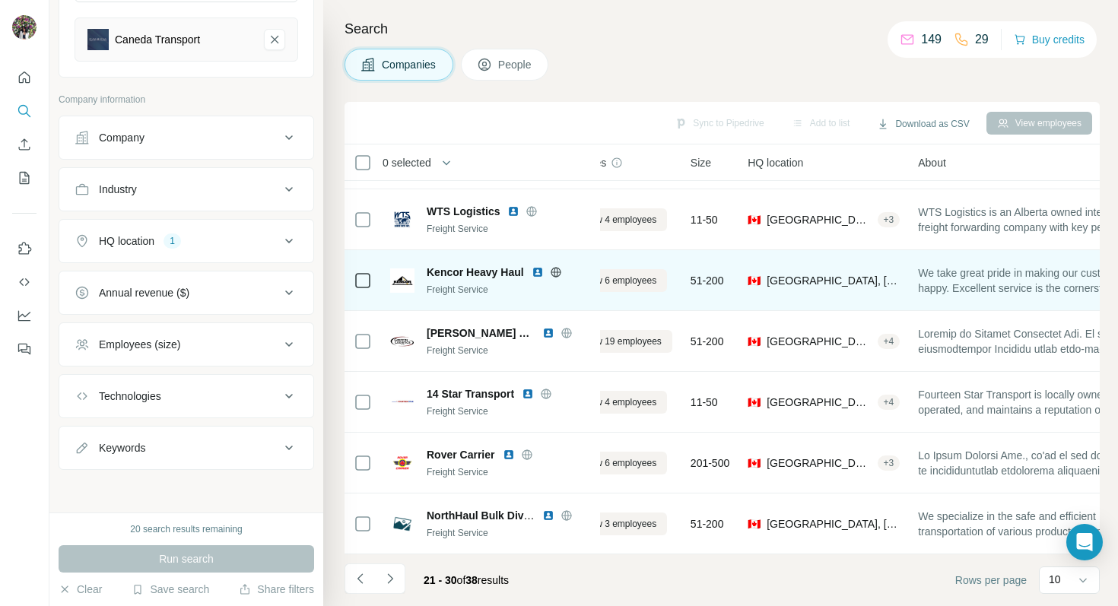
click at [533, 271] on img at bounding box center [538, 272] width 12 height 12
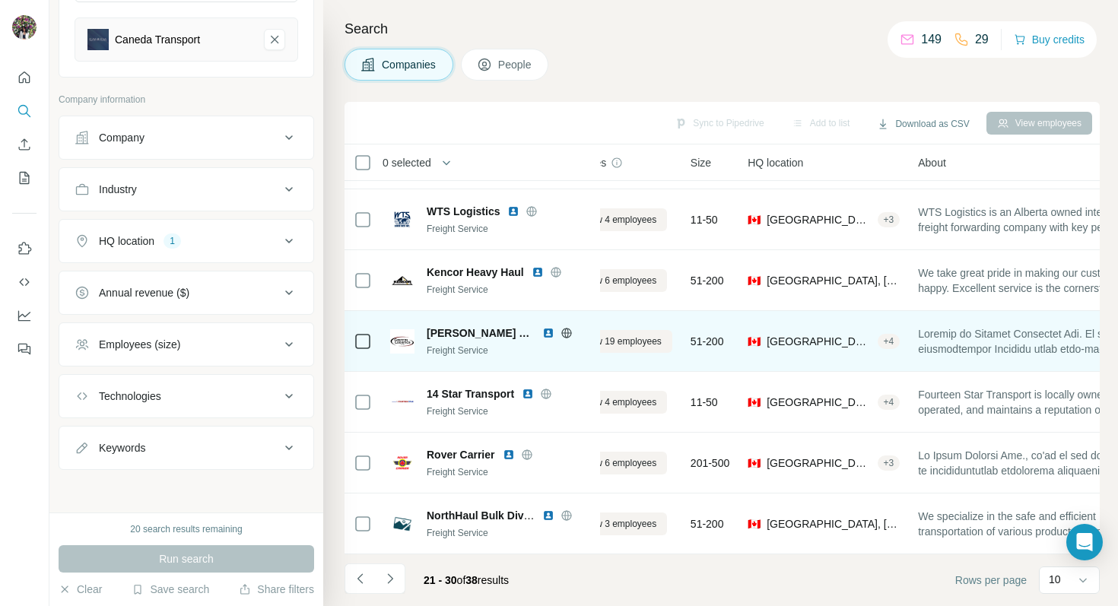
click at [542, 332] on img at bounding box center [548, 333] width 12 height 12
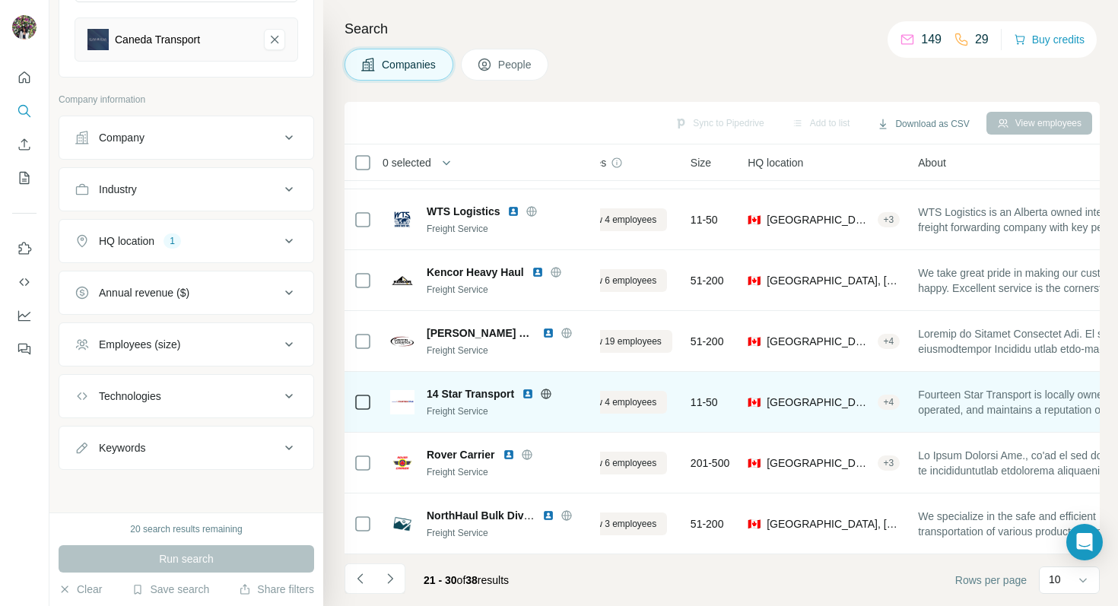
click at [528, 395] on img at bounding box center [528, 394] width 12 height 12
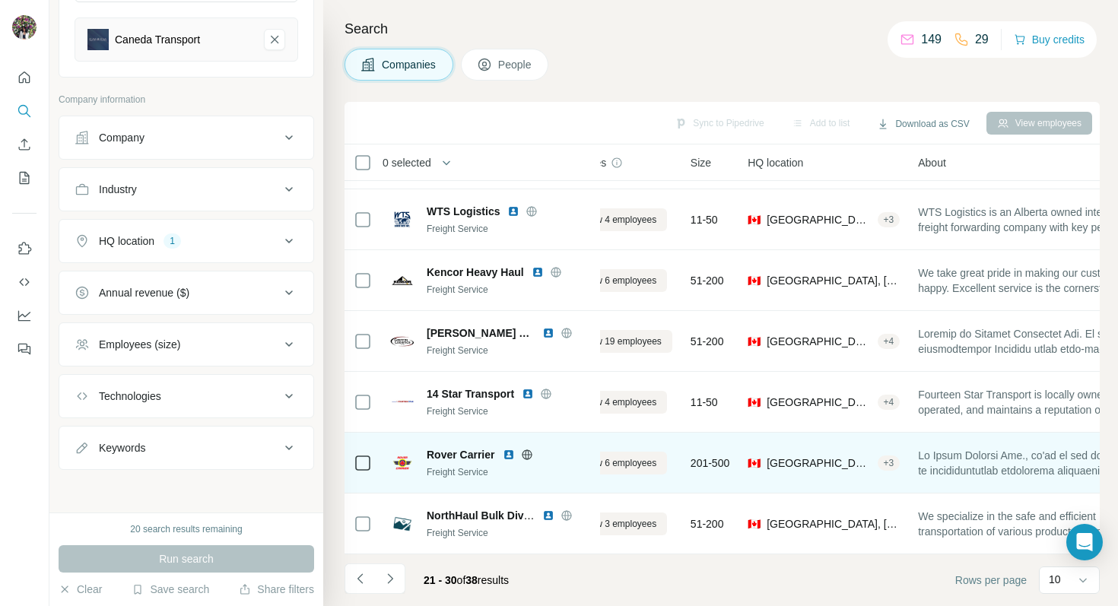
click at [508, 455] on img at bounding box center [509, 455] width 12 height 12
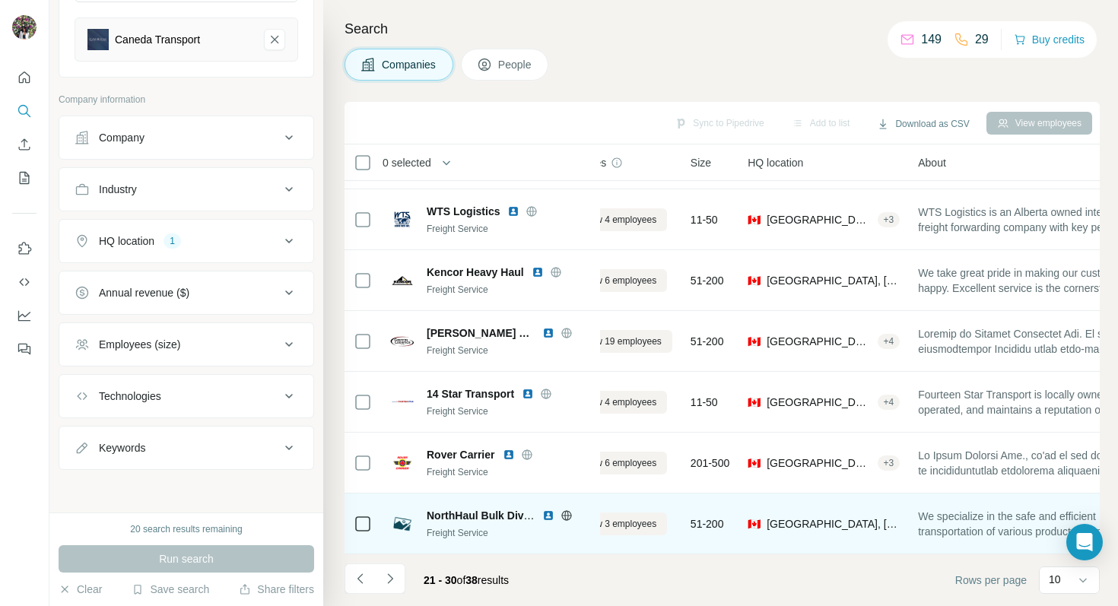
click at [485, 513] on span "NorthHaul Bulk Division" at bounding box center [488, 515] width 122 height 12
click at [490, 515] on span "NorthHaul Bulk Division" at bounding box center [488, 515] width 122 height 12
click at [497, 516] on span "NorthHaul Bulk Division" at bounding box center [488, 515] width 122 height 12
click at [547, 510] on img at bounding box center [548, 515] width 12 height 12
